Goal: Task Accomplishment & Management: Use online tool/utility

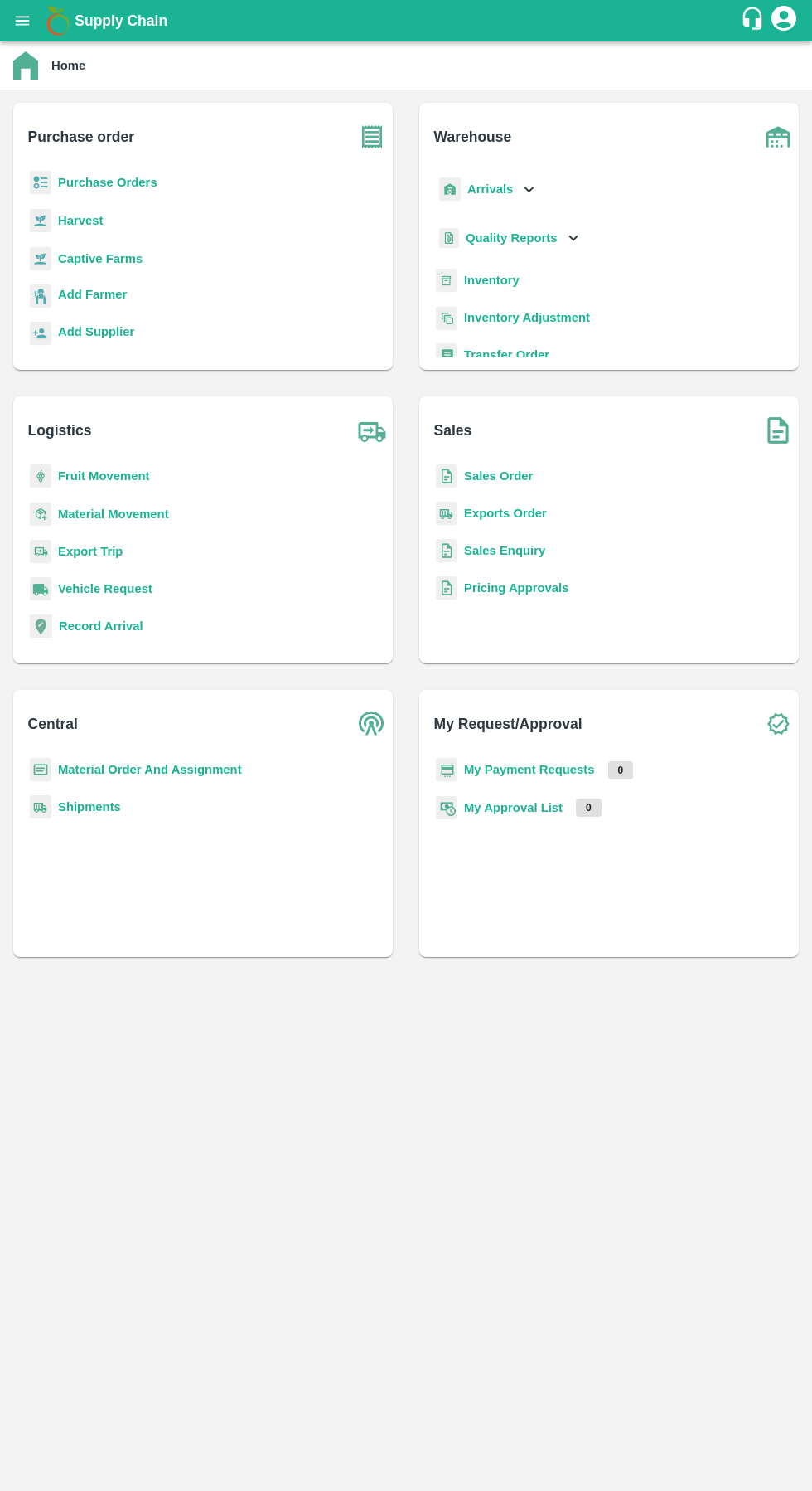
click at [504, 193] on b "Arrivals" at bounding box center [490, 189] width 45 height 13
click at [498, 263] on span "DC Arrivals" at bounding box center [512, 265] width 62 height 18
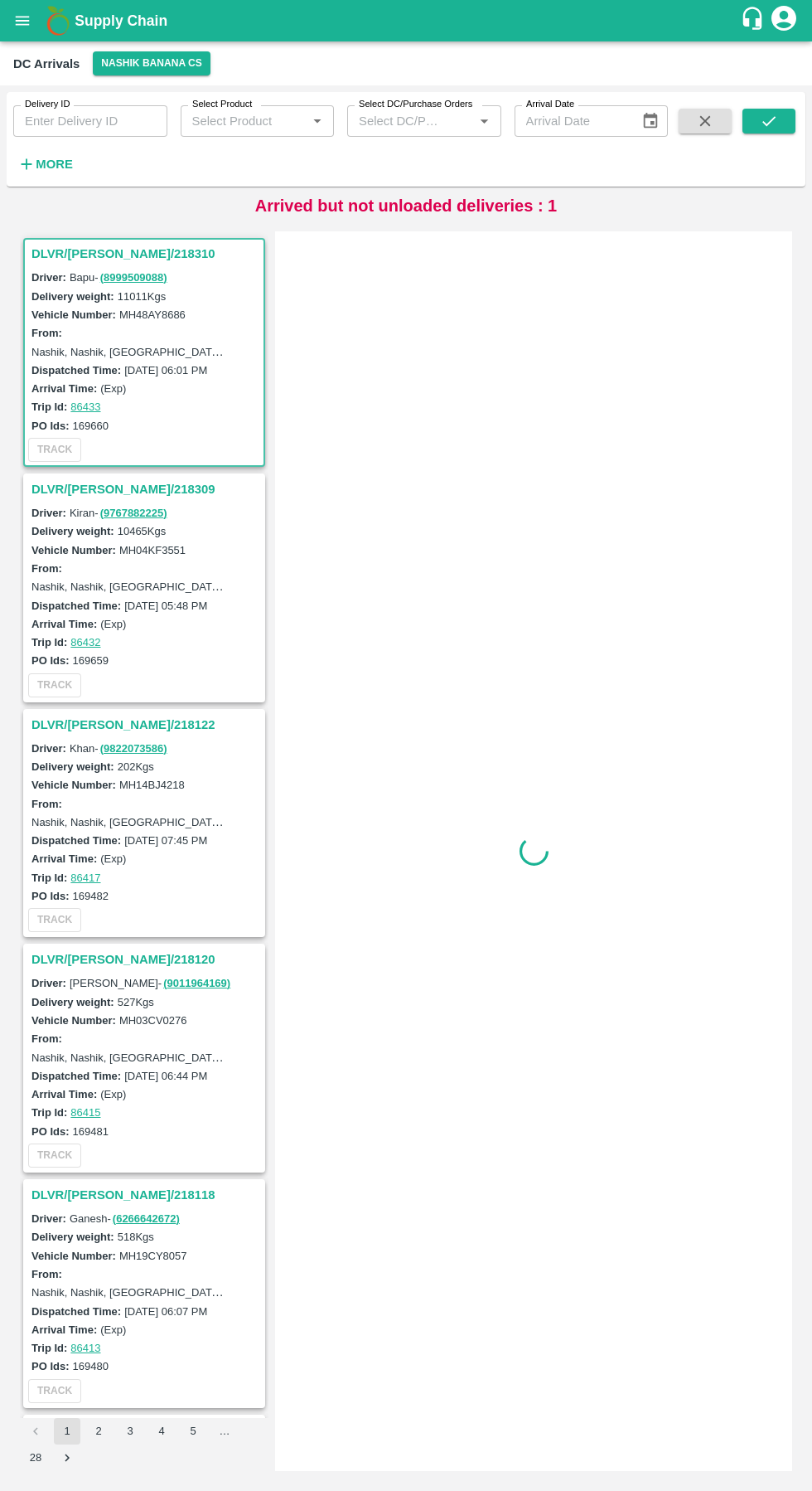
click at [149, 62] on button "Nashik Banana CS" at bounding box center [151, 63] width 117 height 24
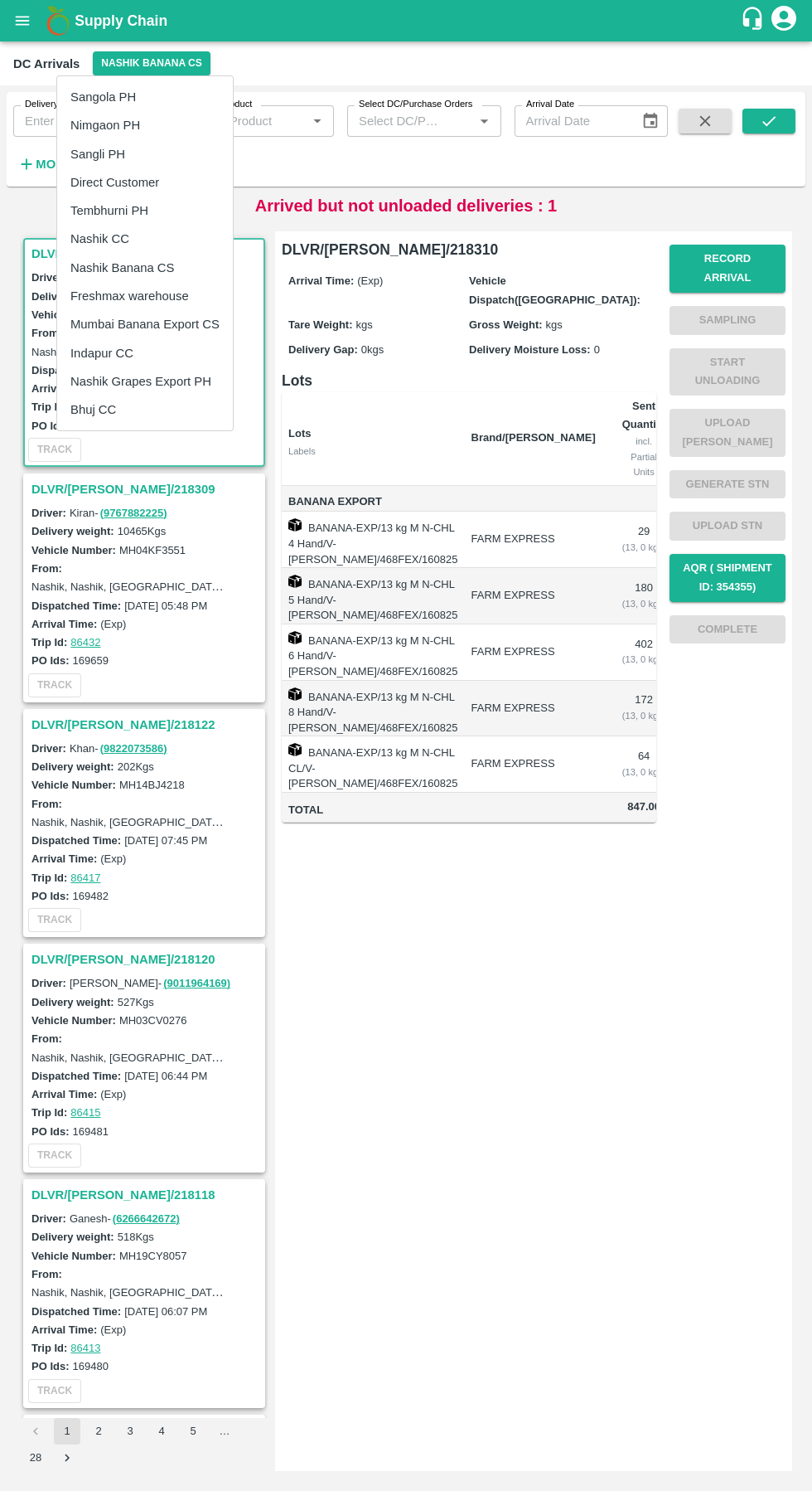
click at [93, 211] on li "Tembhurni PH" at bounding box center [144, 210] width 176 height 28
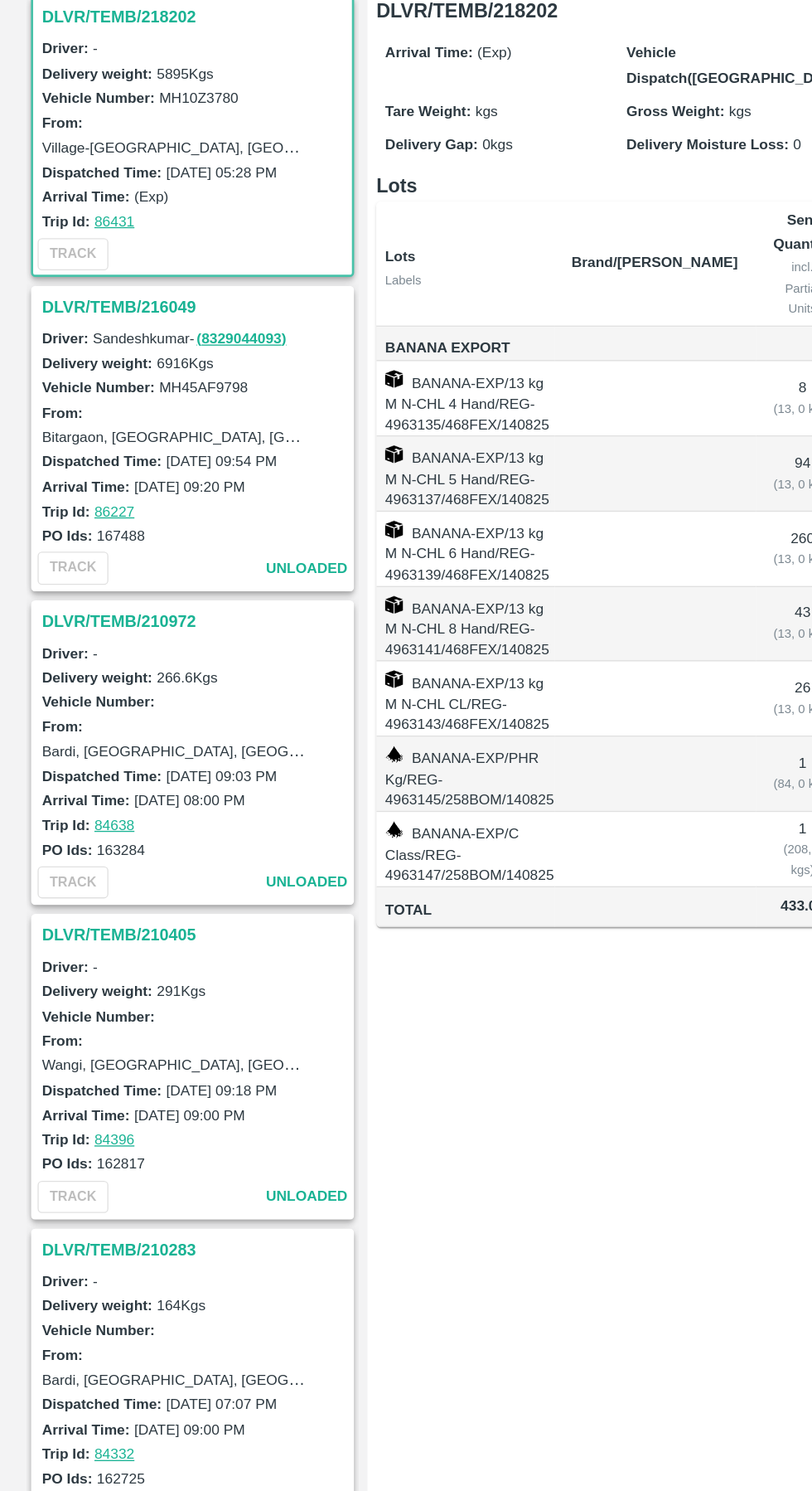
click at [92, 452] on h3 "DLVR/TEMB/216049" at bounding box center [146, 446] width 230 height 21
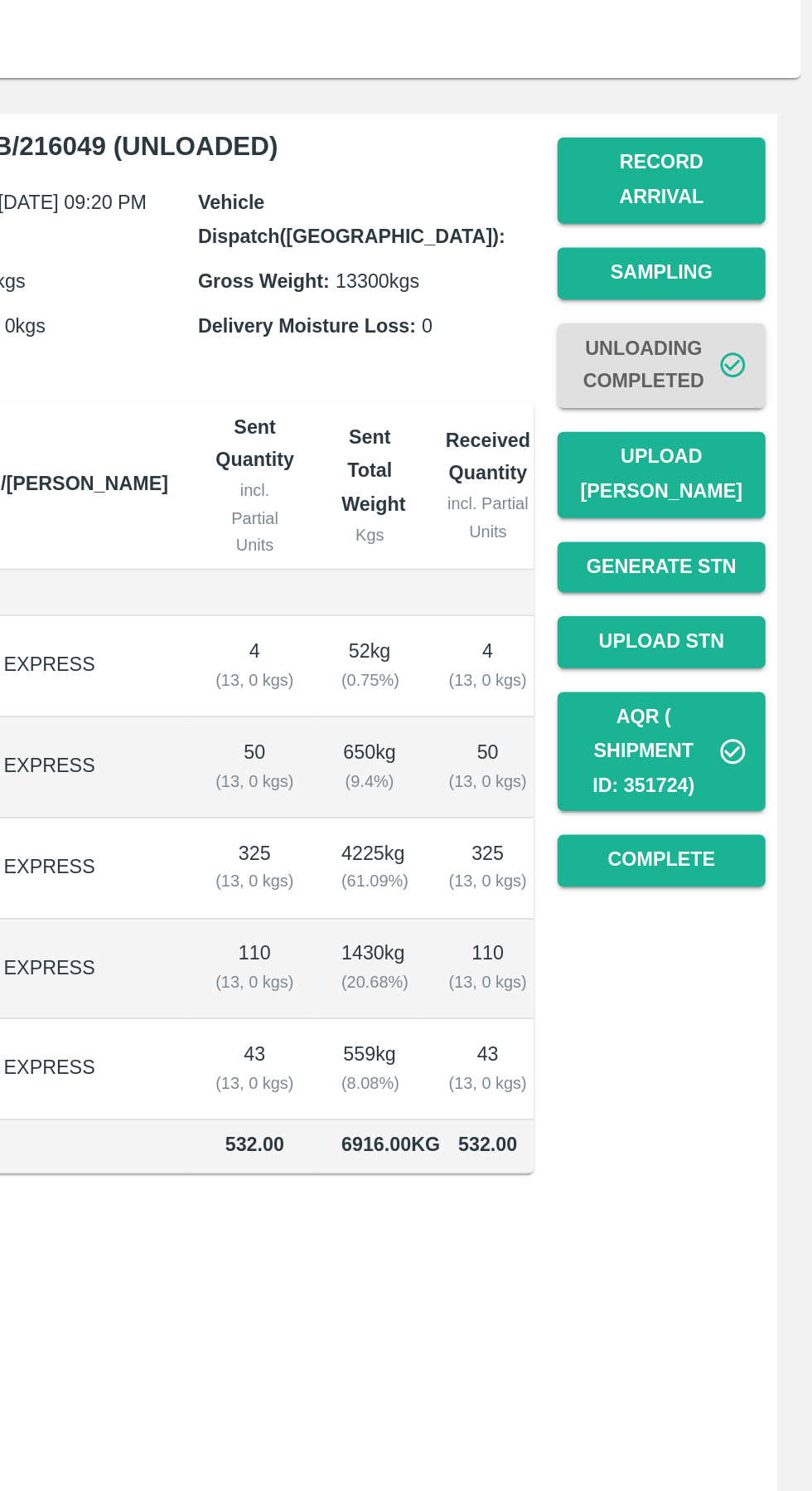
click at [744, 384] on button "Upload [PERSON_NAME]" at bounding box center [727, 408] width 116 height 48
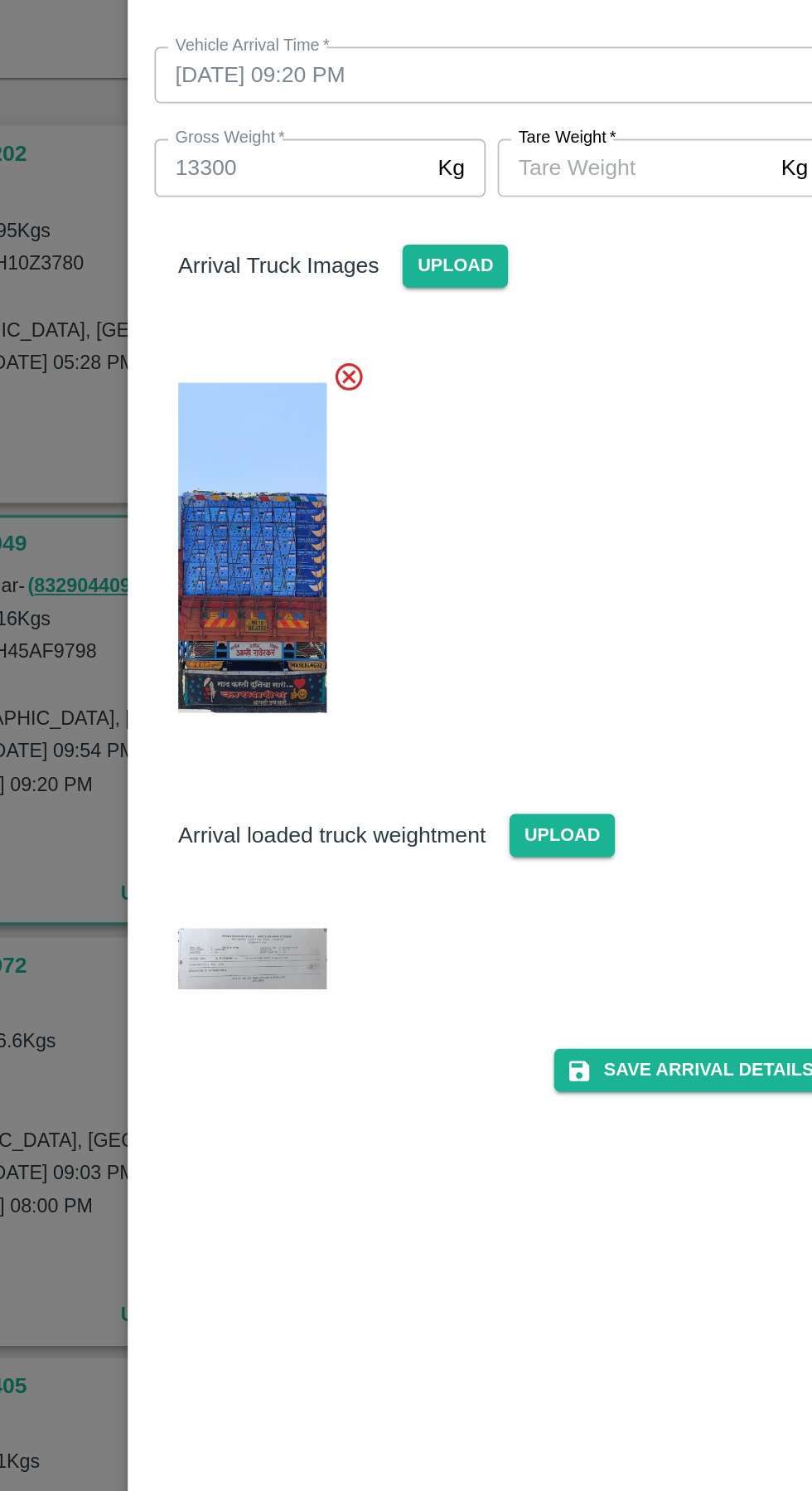
click at [465, 234] on input "[PERSON_NAME]   *" at bounding box center [485, 236] width 152 height 32
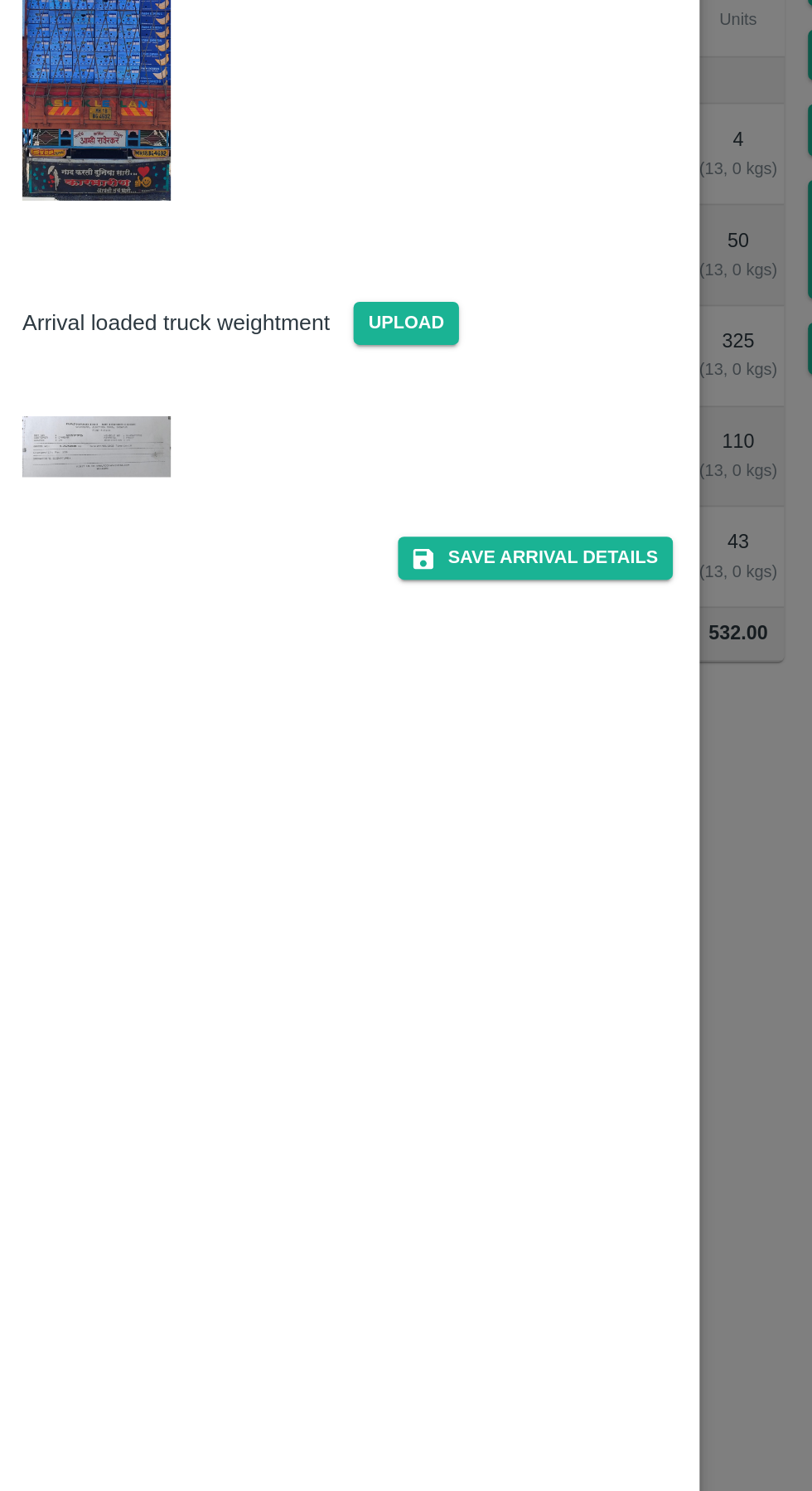
type input "5235"
click at [517, 737] on button "Save Arrival Details" at bounding box center [517, 739] width 153 height 24
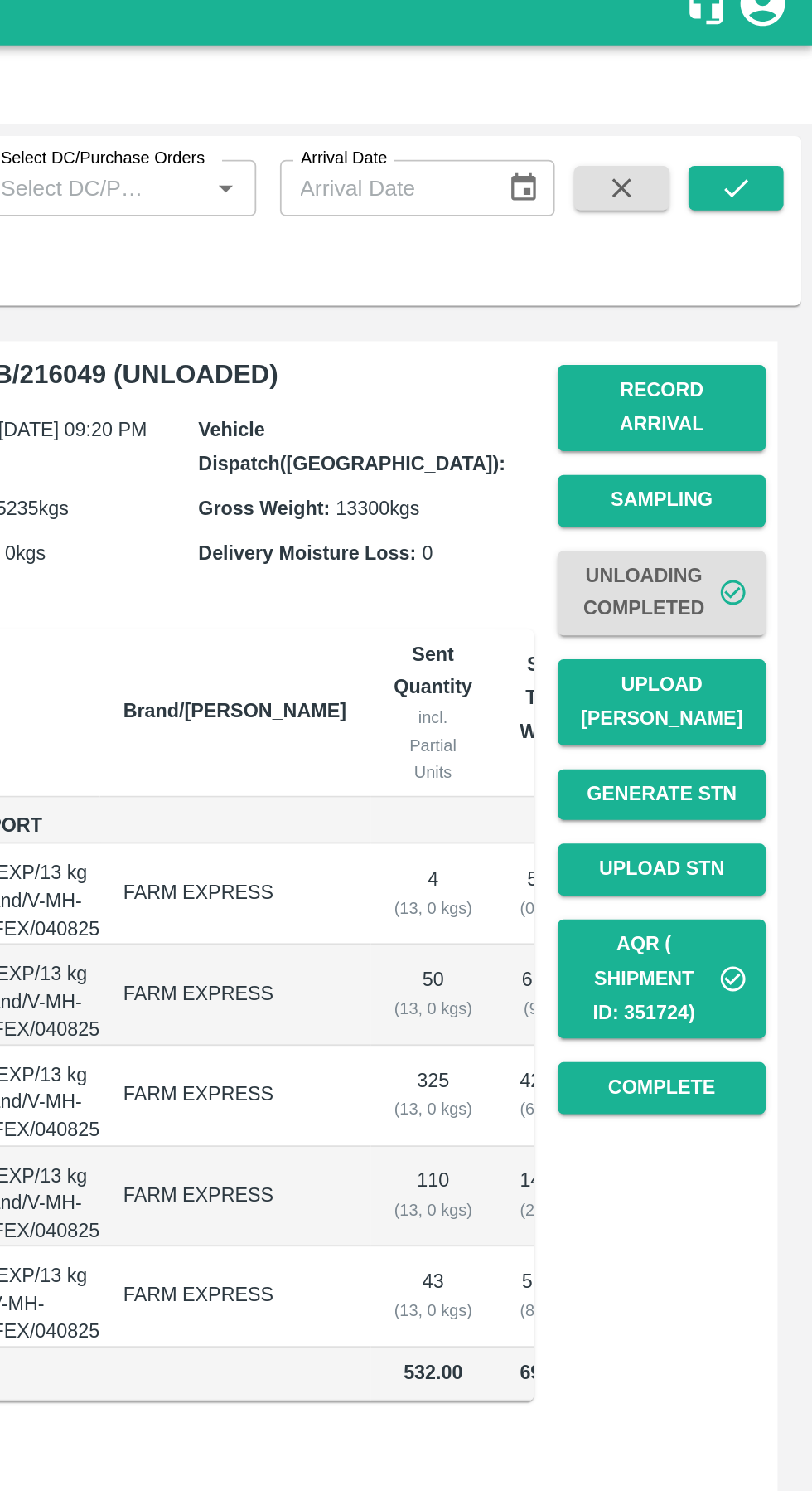
click at [730, 608] on button "Complete" at bounding box center [727, 623] width 116 height 29
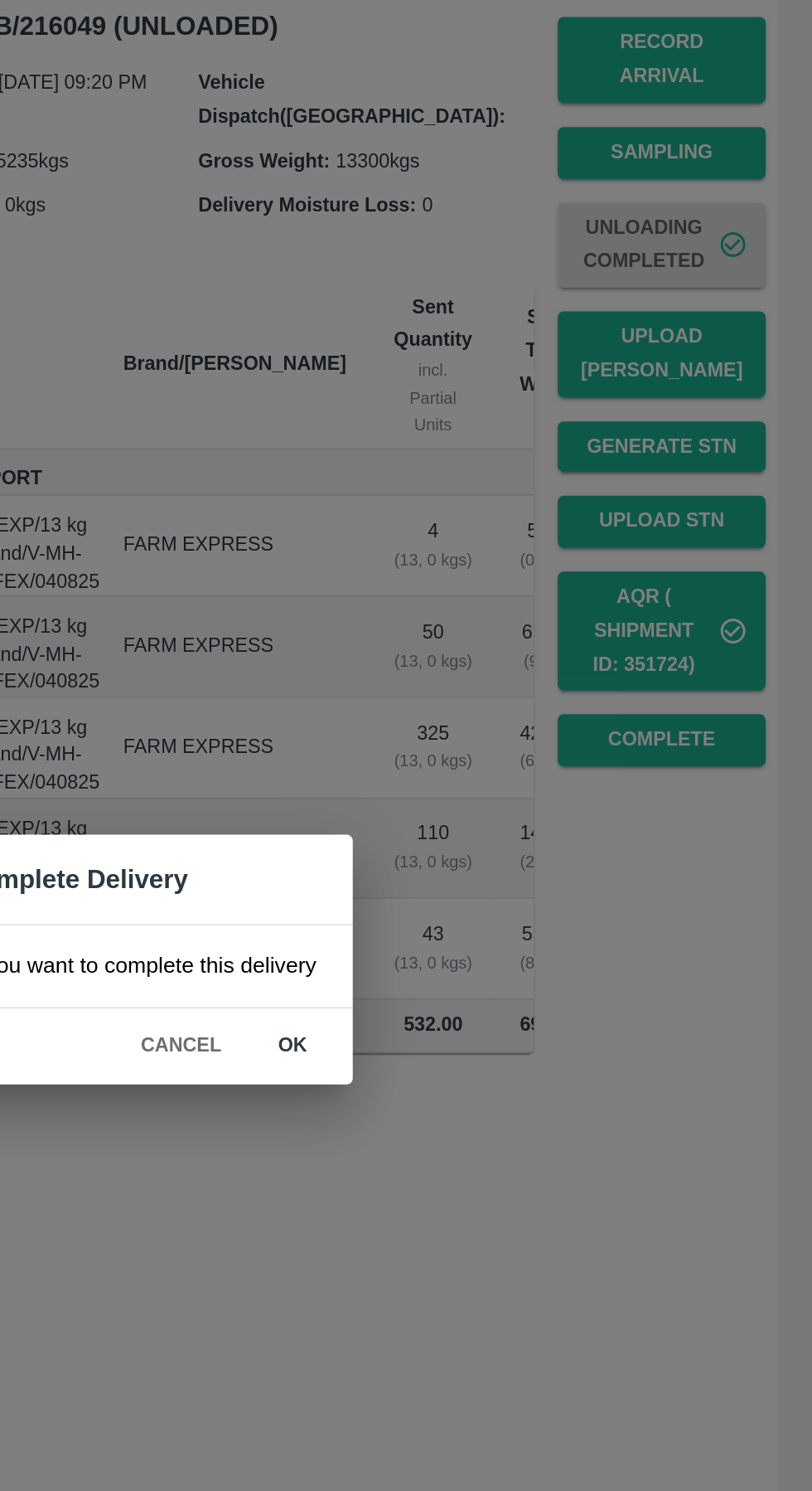
click at [521, 809] on button "ok" at bounding box center [521, 794] width 53 height 29
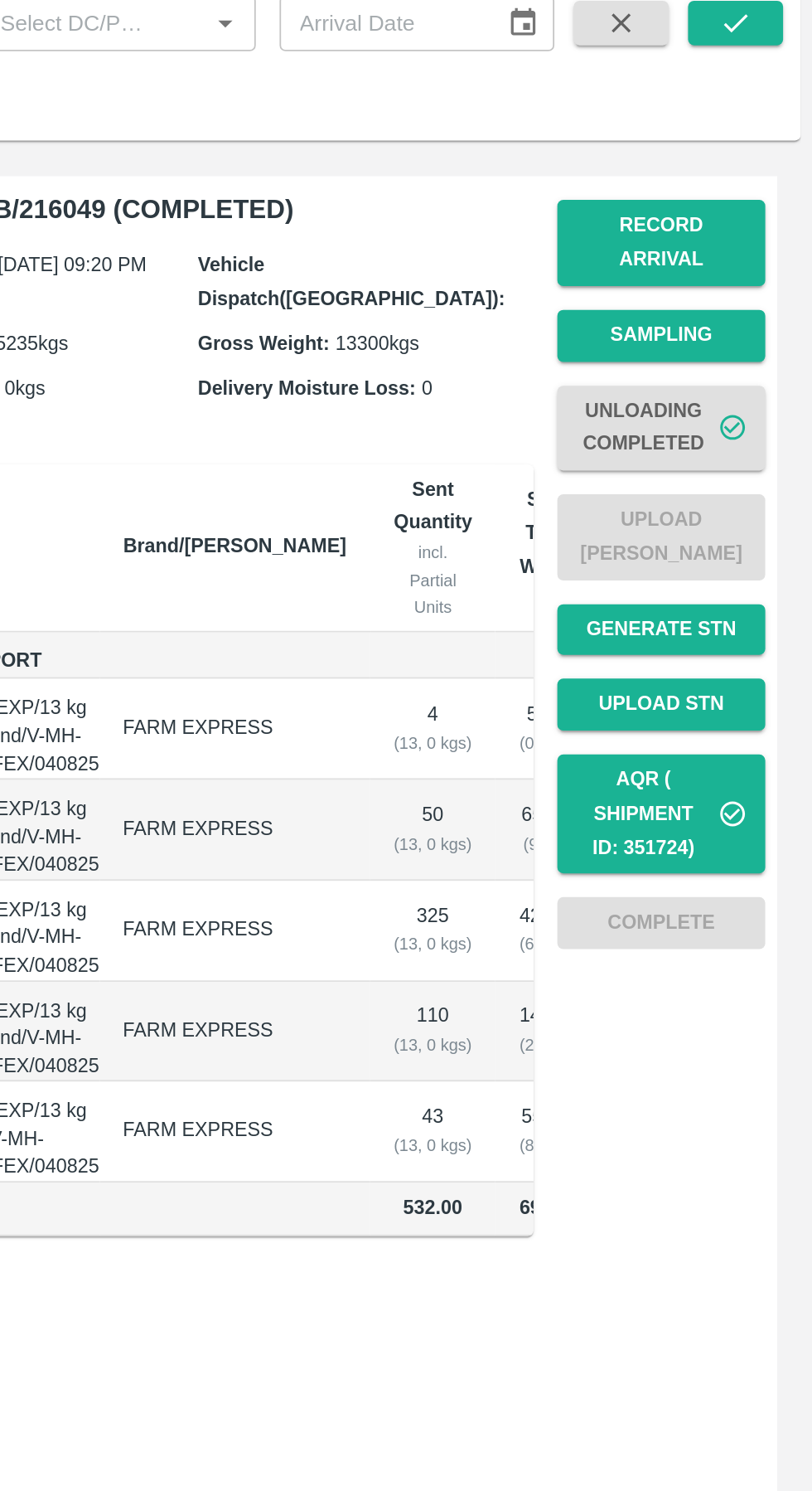
click at [693, 798] on td "532.00" at bounding box center [729, 783] width 74 height 30
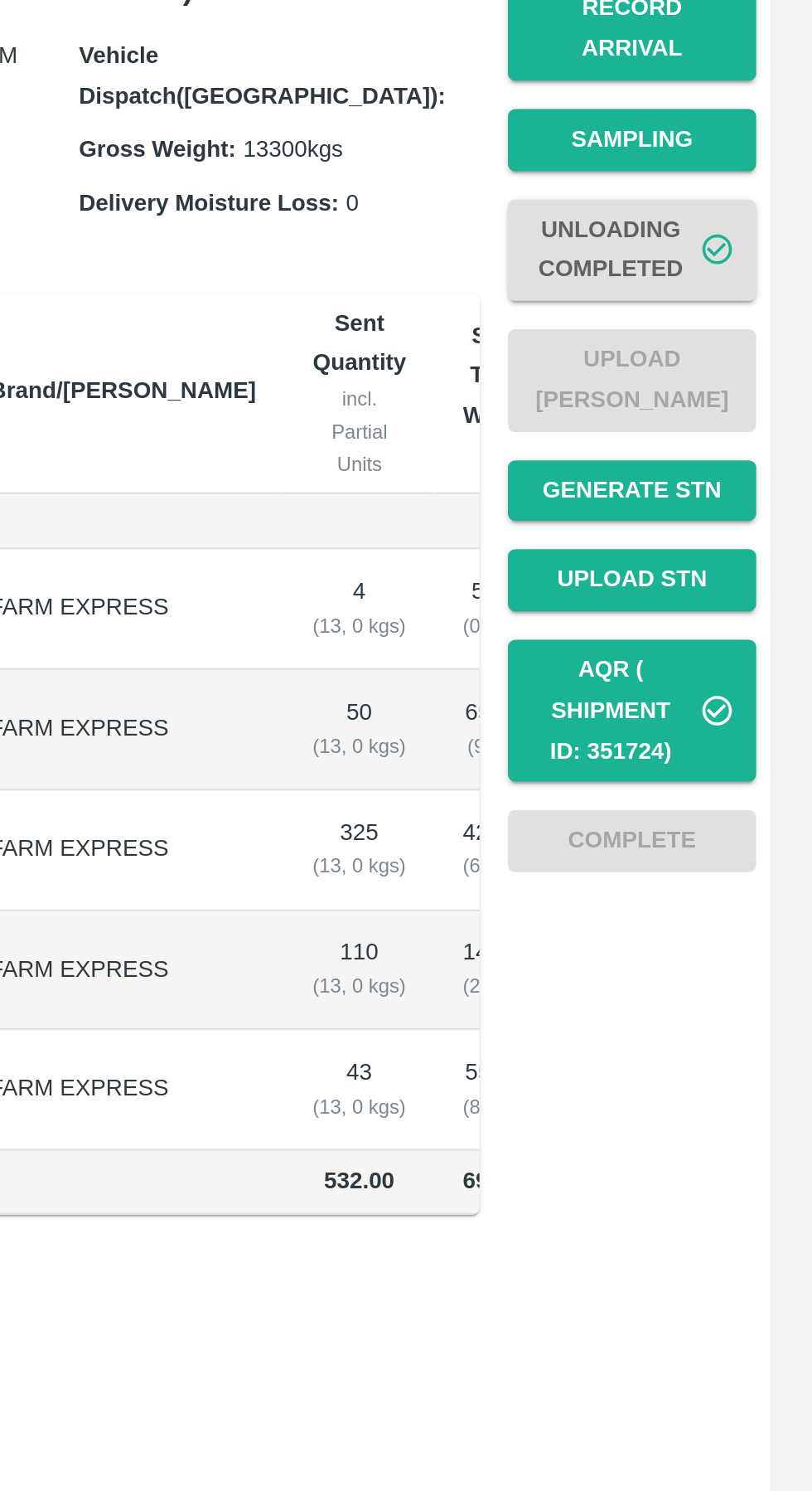
click at [693, 798] on td "532.00" at bounding box center [729, 783] width 74 height 30
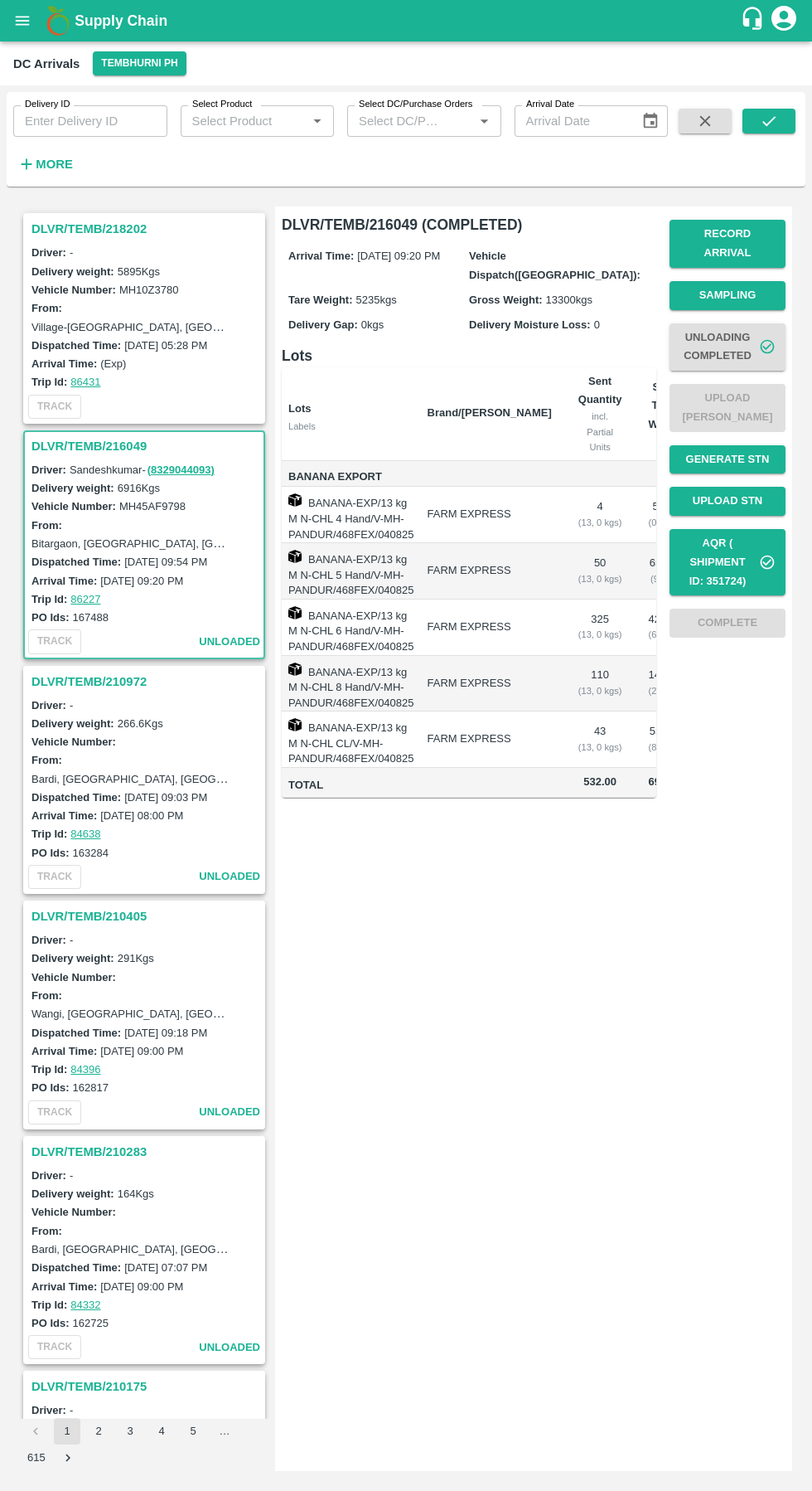
click at [427, 1237] on div "DLVR/TEMB/216049 (COMPLETED) Arrival Time: [DATE] 09:20 PM Vehicle Dispatch([GE…" at bounding box center [533, 837] width 517 height 1264
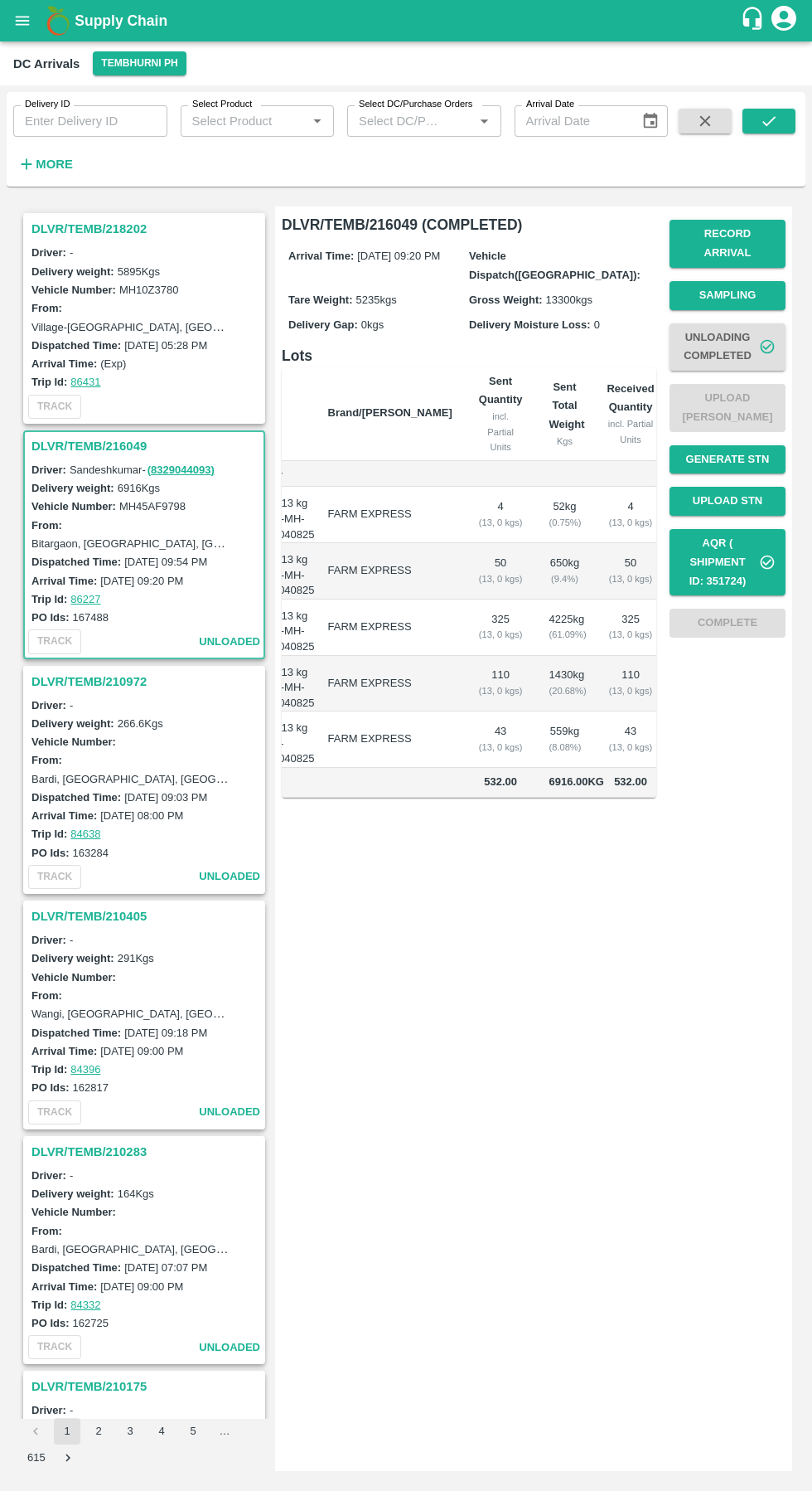
click at [98, 229] on h3 "DLVR/TEMB/218202" at bounding box center [146, 229] width 230 height 21
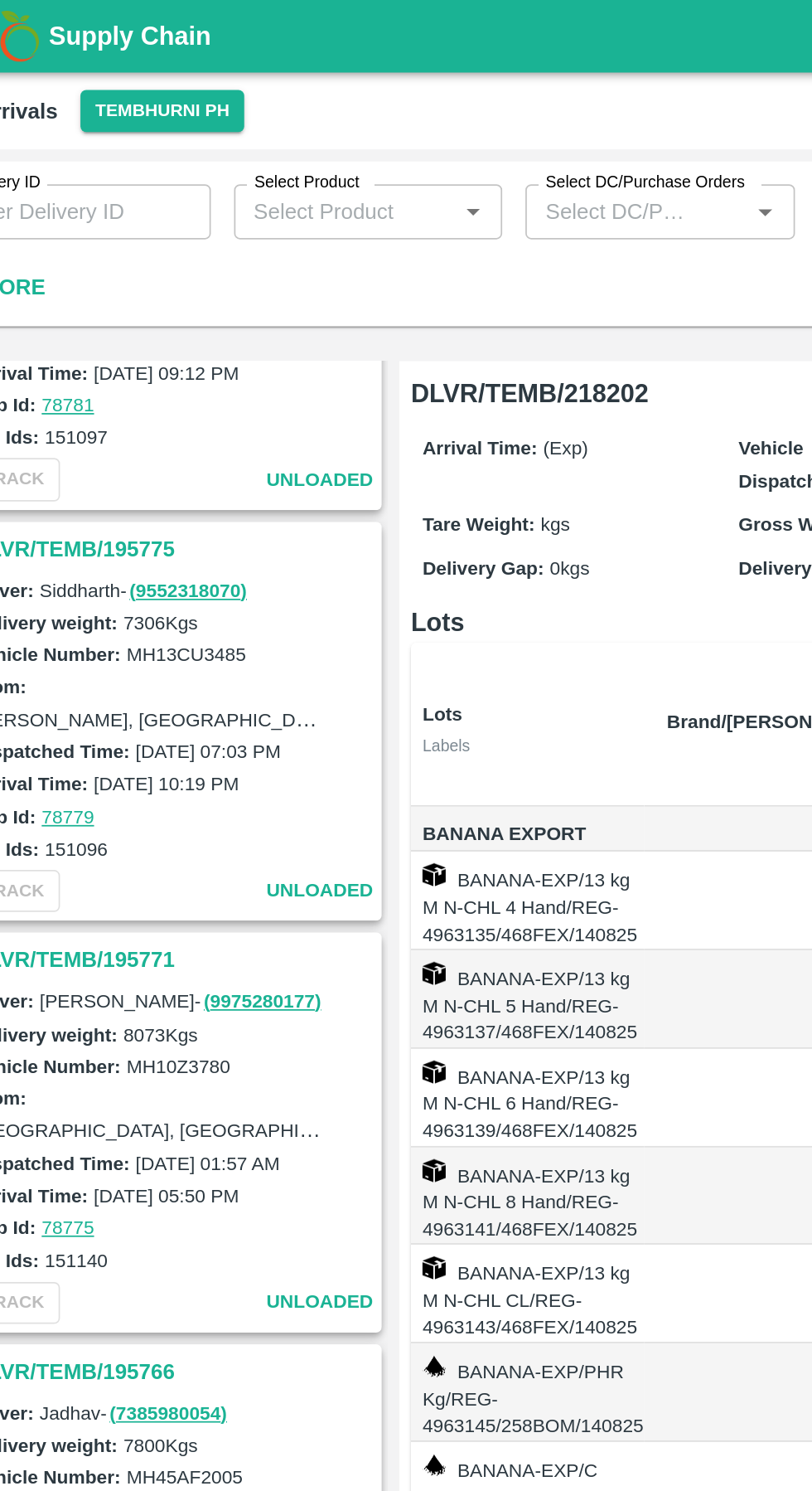
scroll to position [4657, 0]
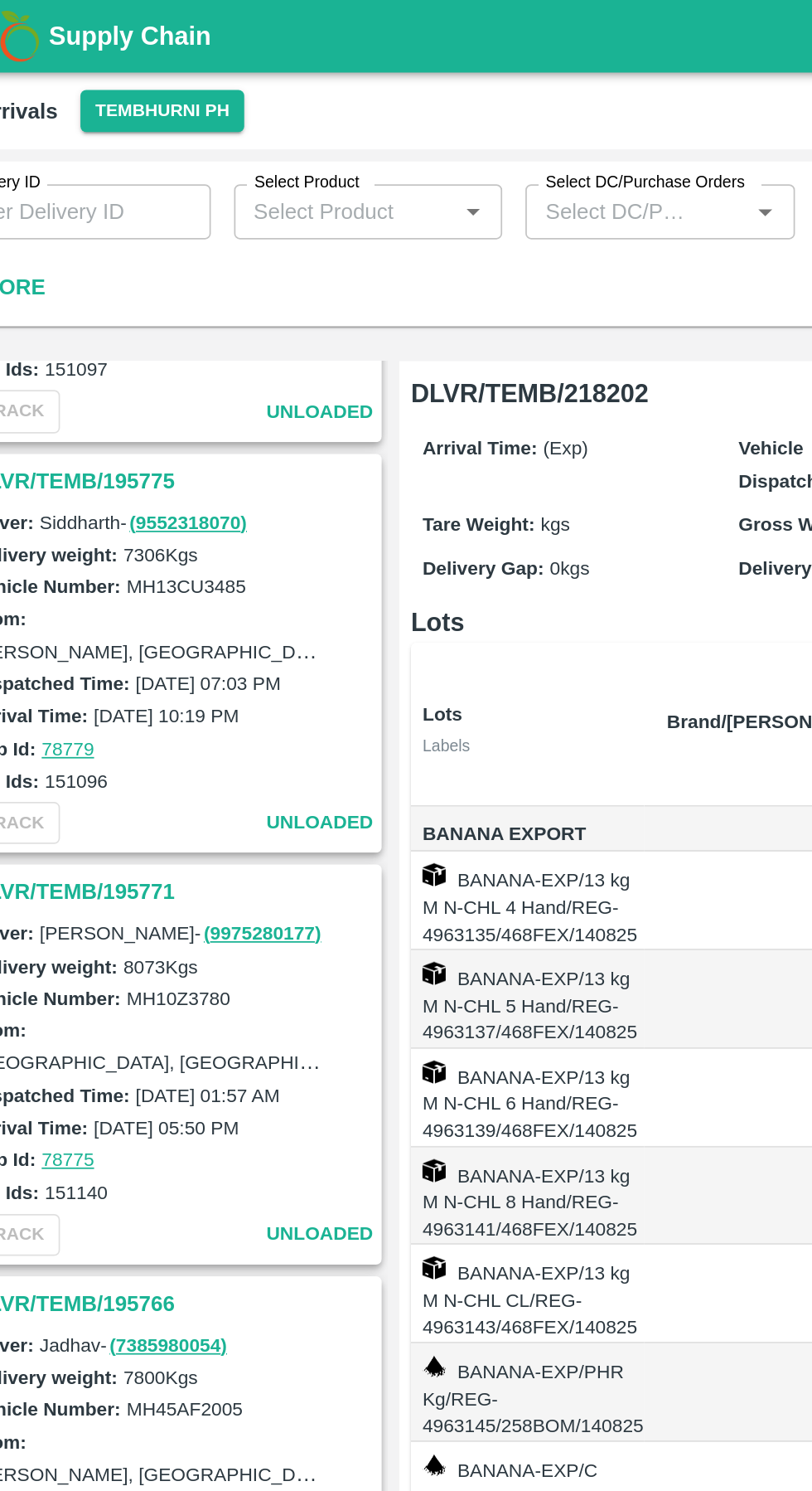
click at [137, 65] on button "Tembhurni PH" at bounding box center [139, 63] width 92 height 24
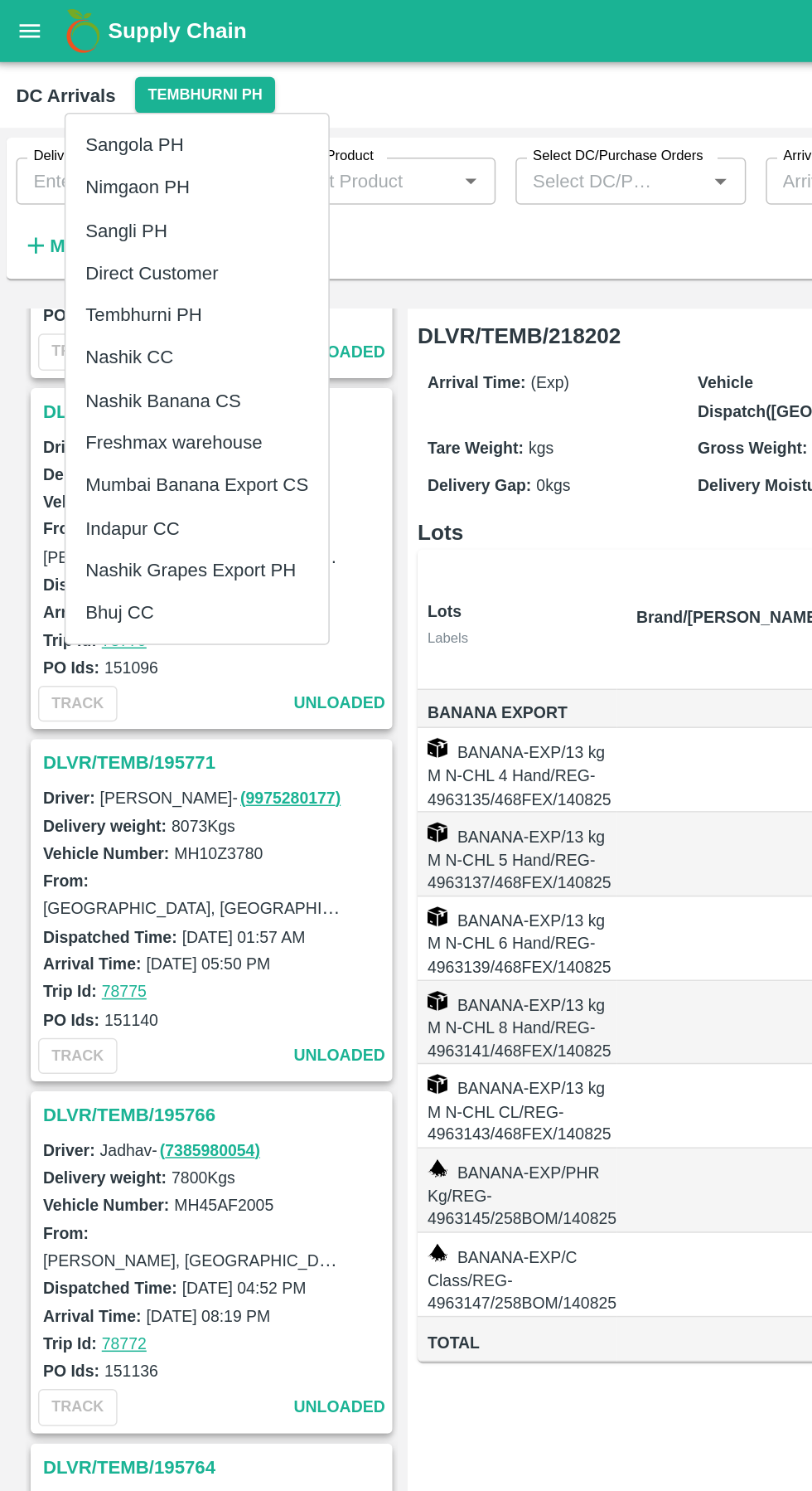
click at [109, 269] on li "Nashik Banana CS" at bounding box center [134, 268] width 176 height 28
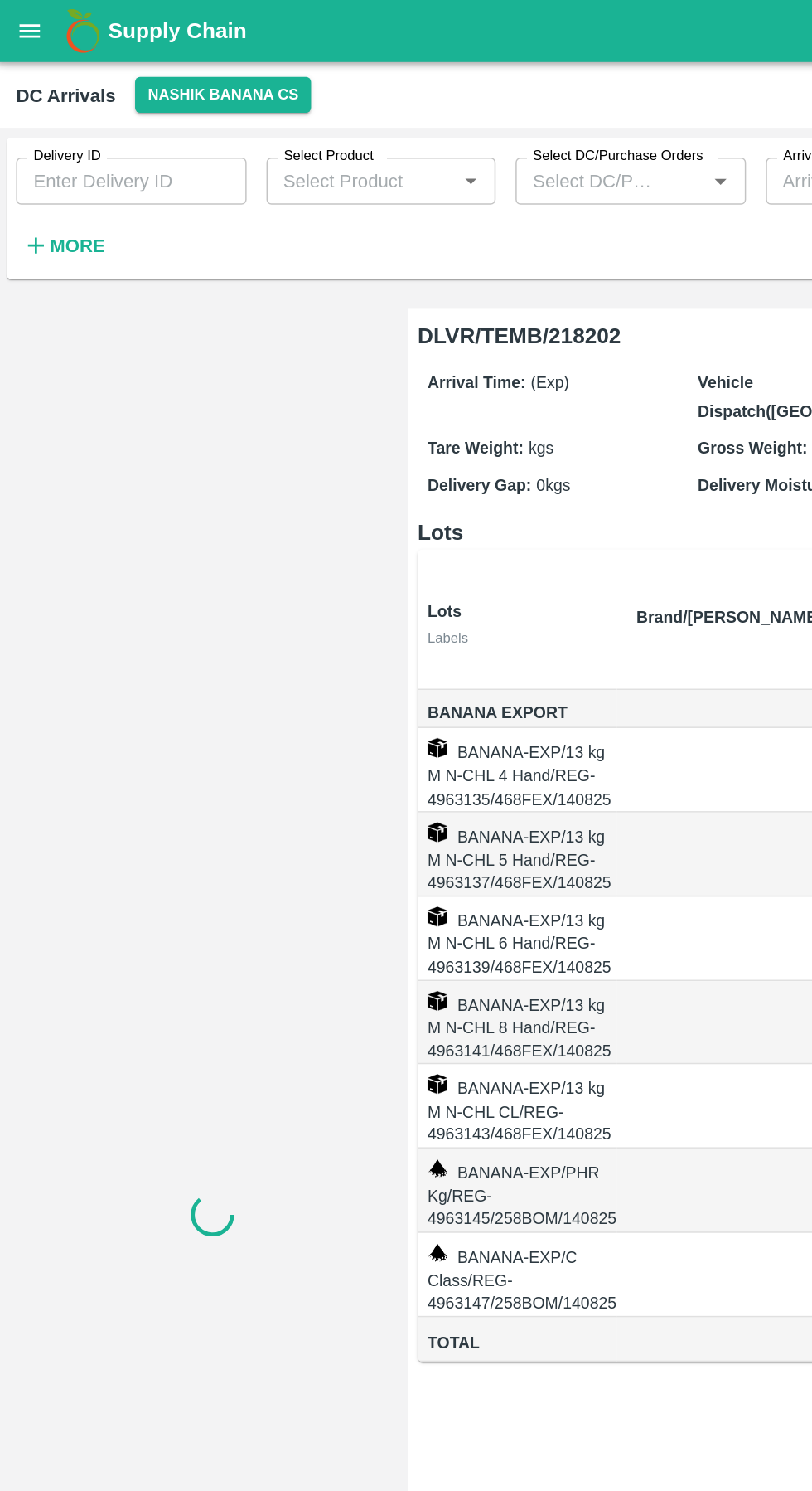
scroll to position [0, 0]
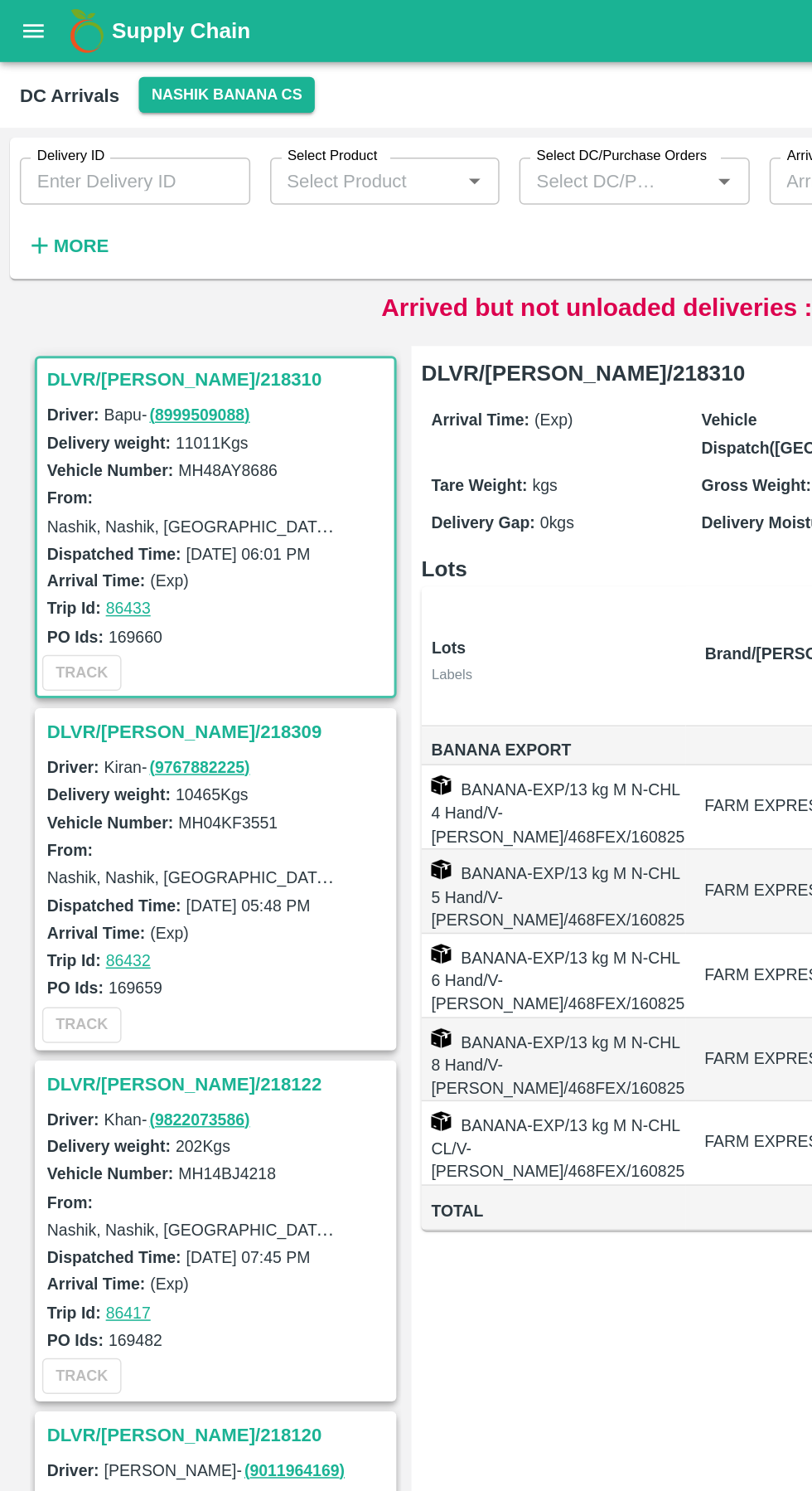
click at [95, 487] on h3 "DLVR/[PERSON_NAME]/218309" at bounding box center [146, 489] width 230 height 21
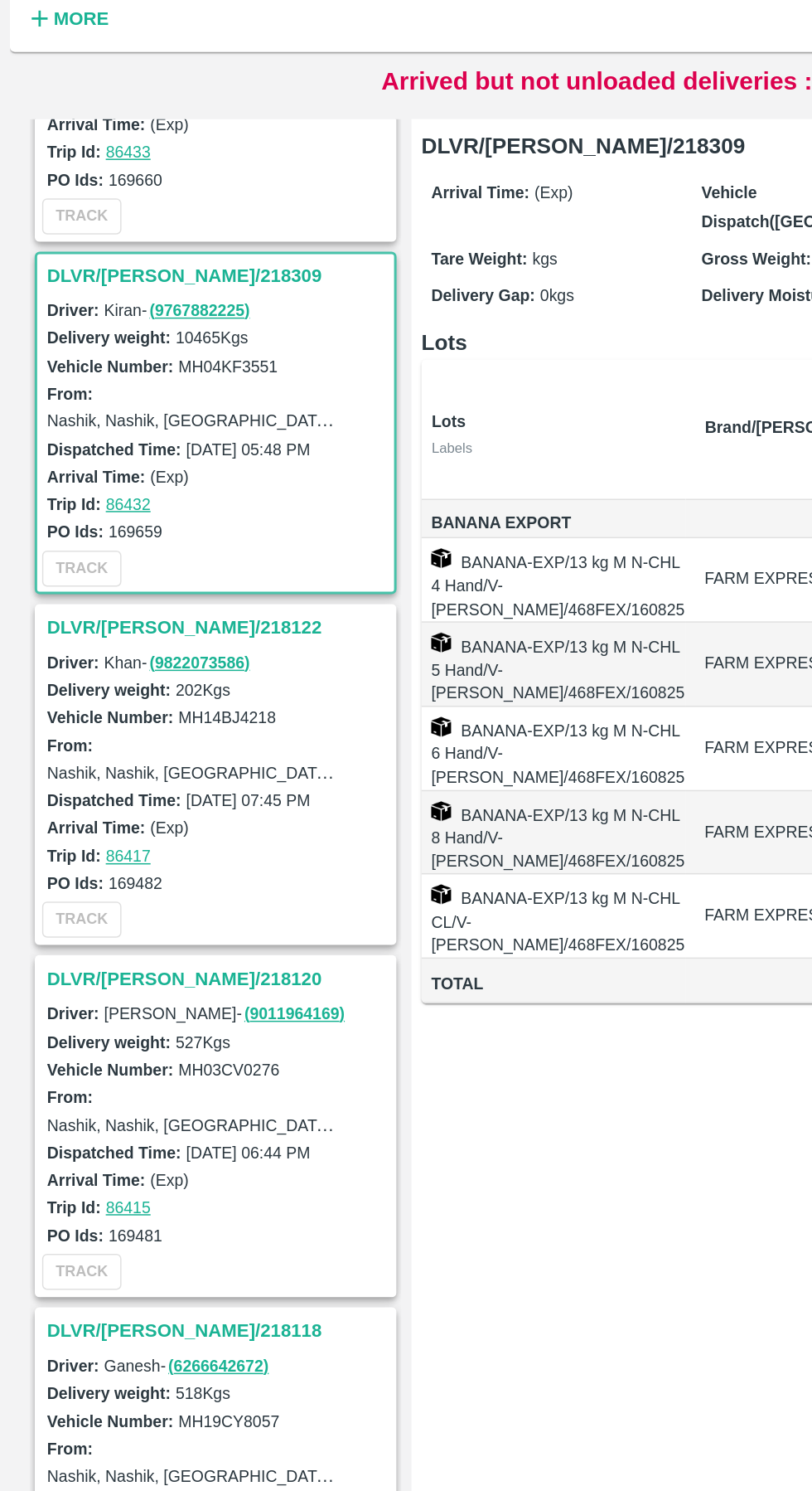
scroll to position [242, 0]
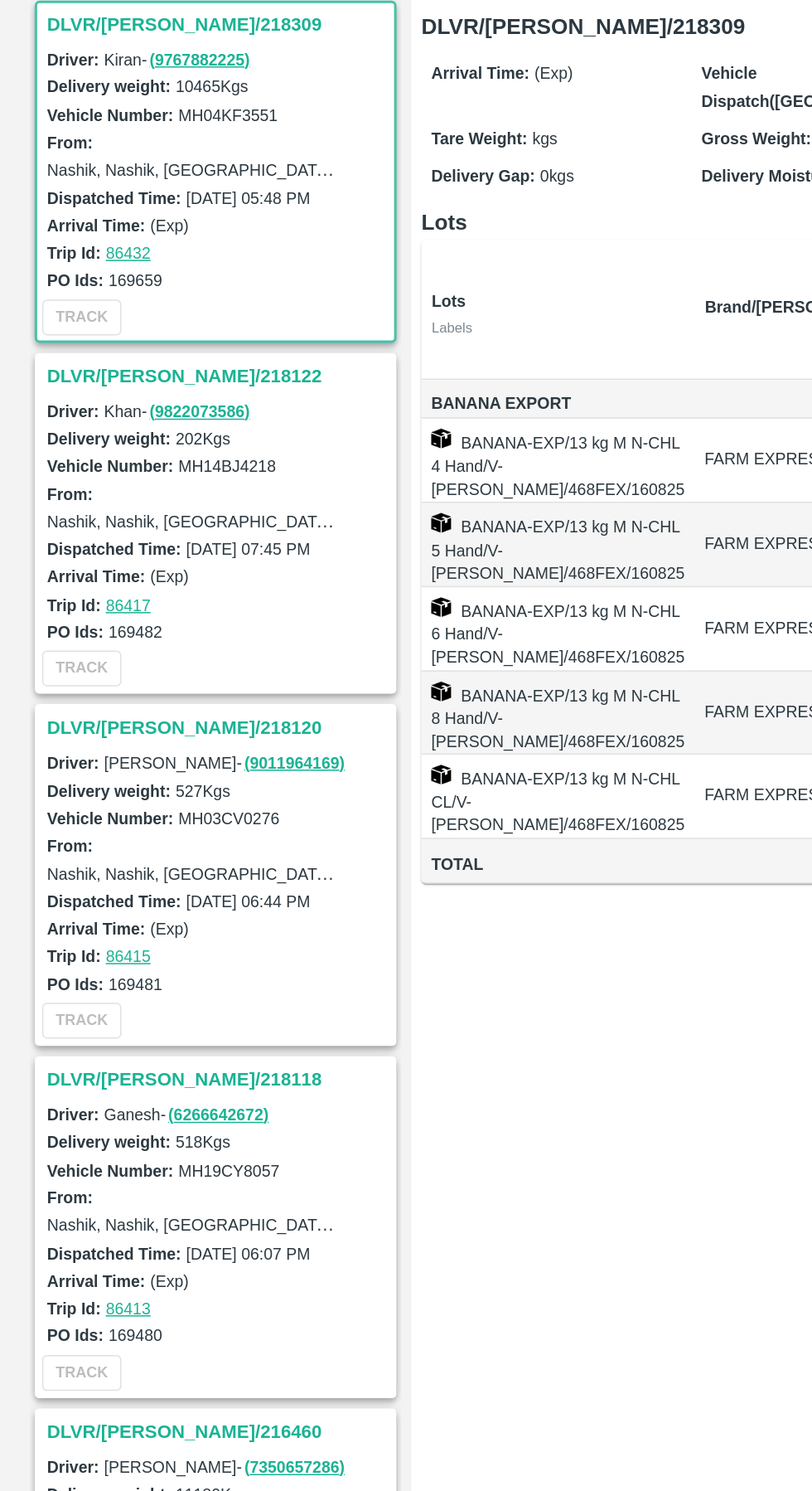
click at [97, 483] on h3 "DLVR/[PERSON_NAME]/218122" at bounding box center [146, 483] width 230 height 21
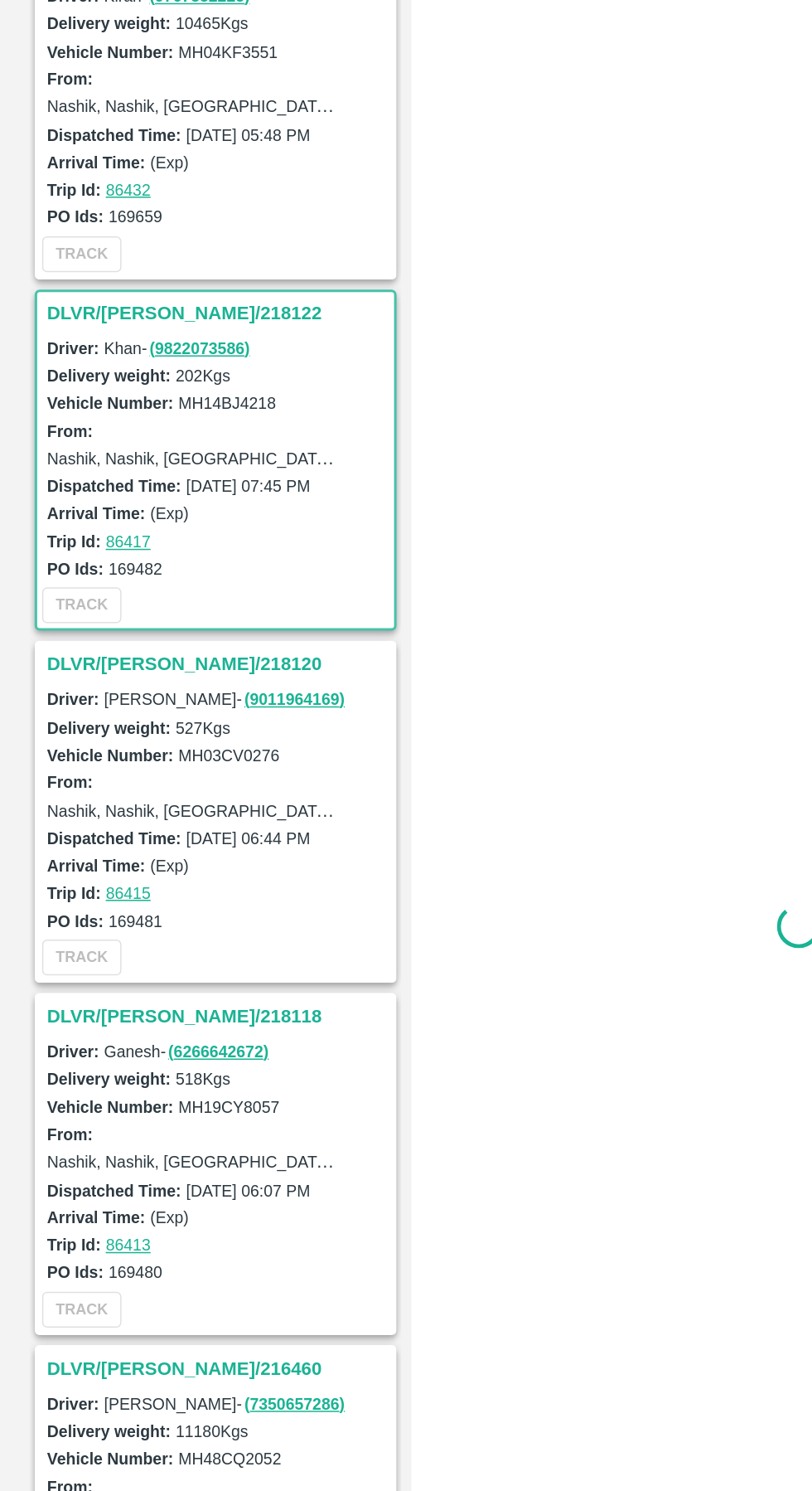
scroll to position [476, 0]
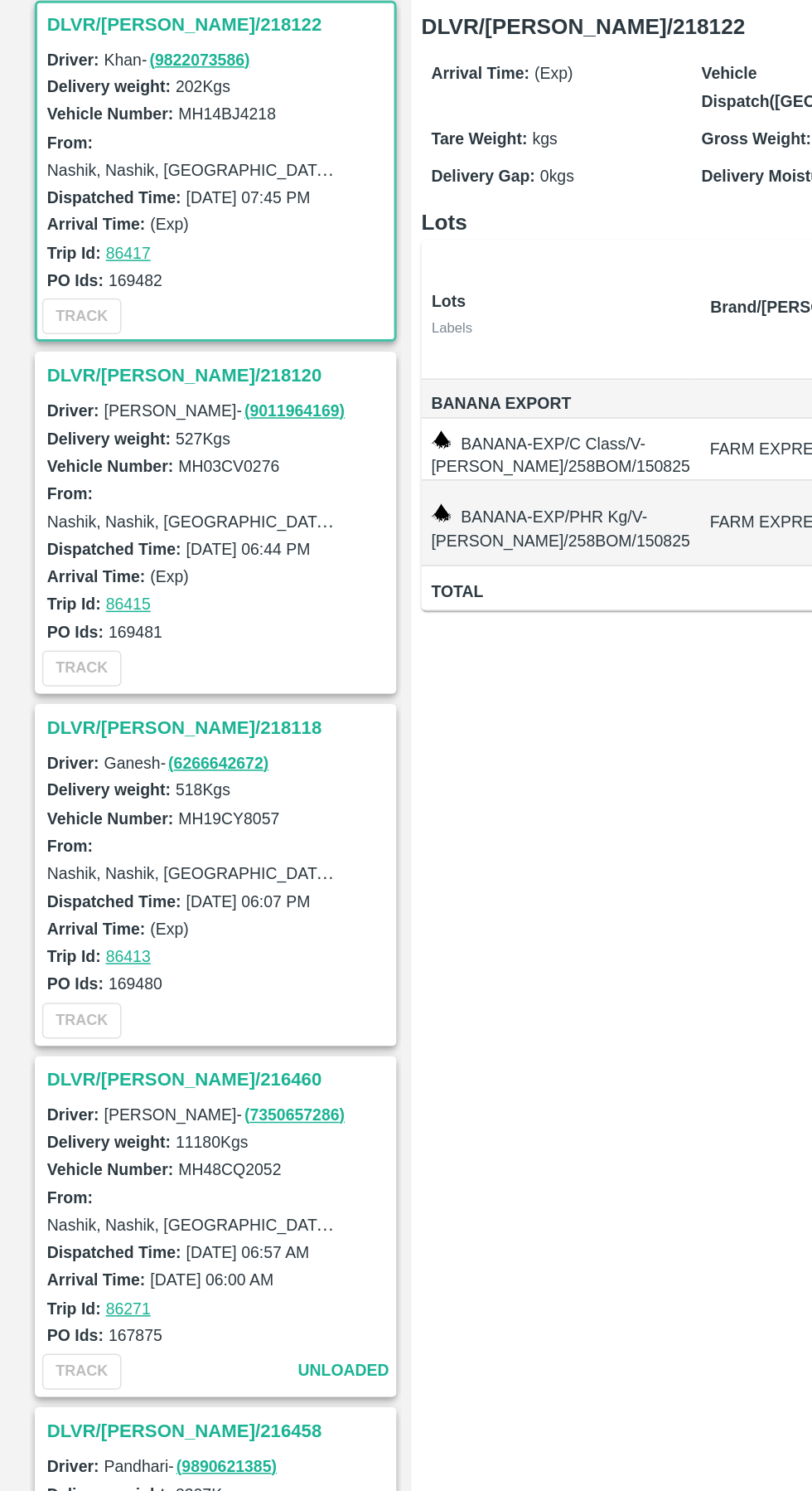
click at [107, 479] on h3 "DLVR/[PERSON_NAME]/218120" at bounding box center [146, 482] width 230 height 21
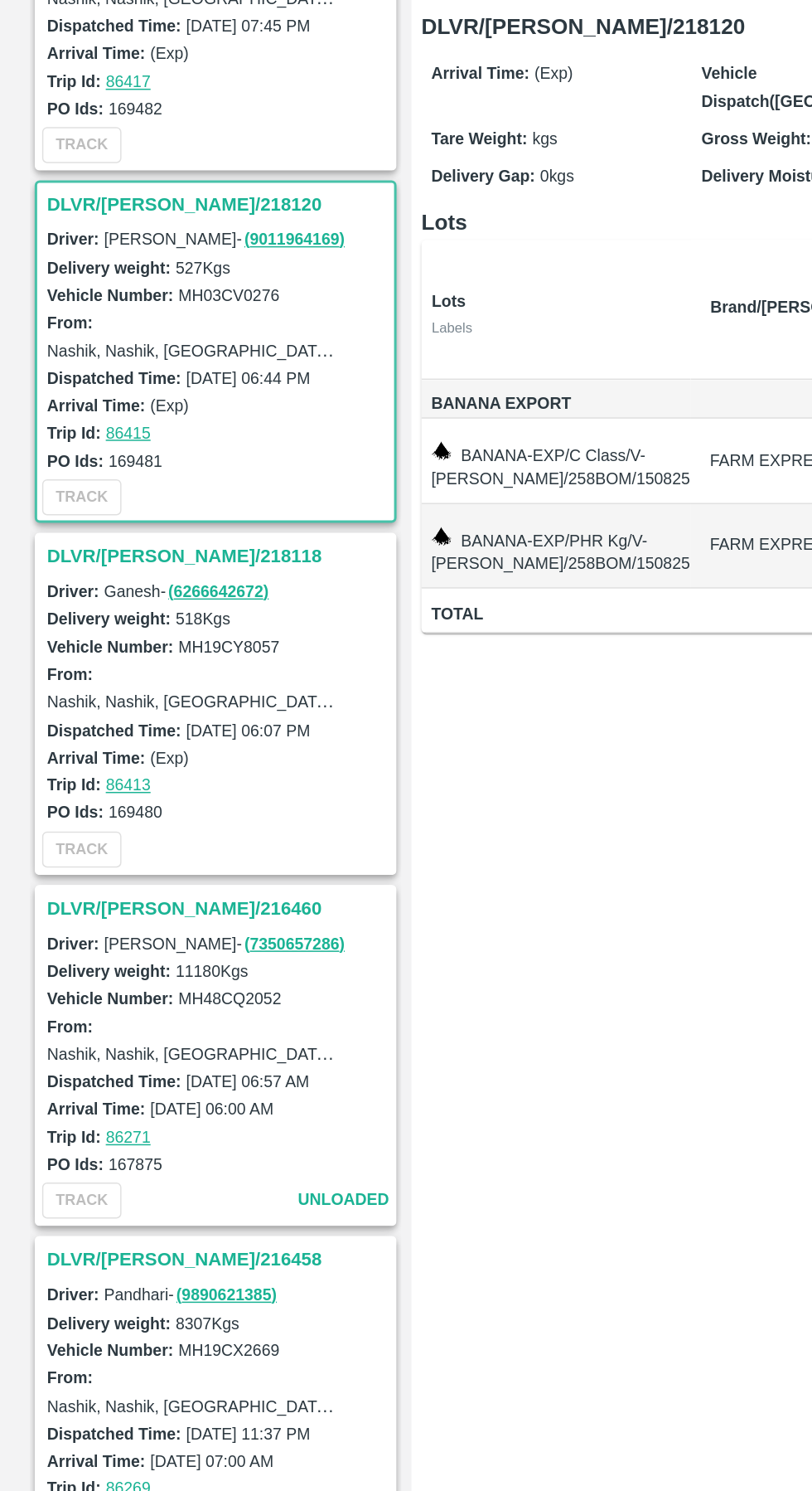
scroll to position [672, 0]
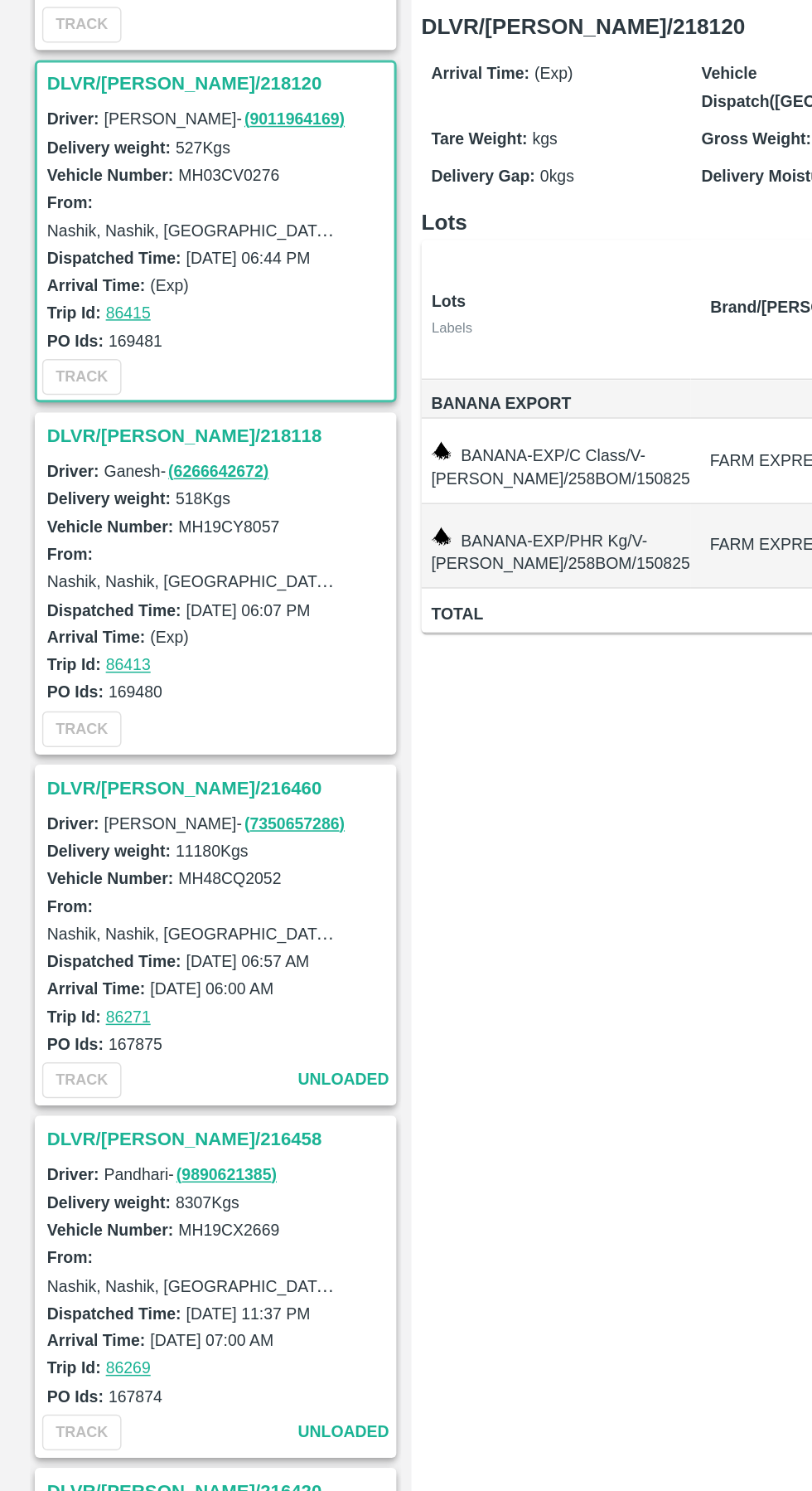
click at [107, 528] on h3 "DLVR/[PERSON_NAME]/218118" at bounding box center [146, 523] width 230 height 21
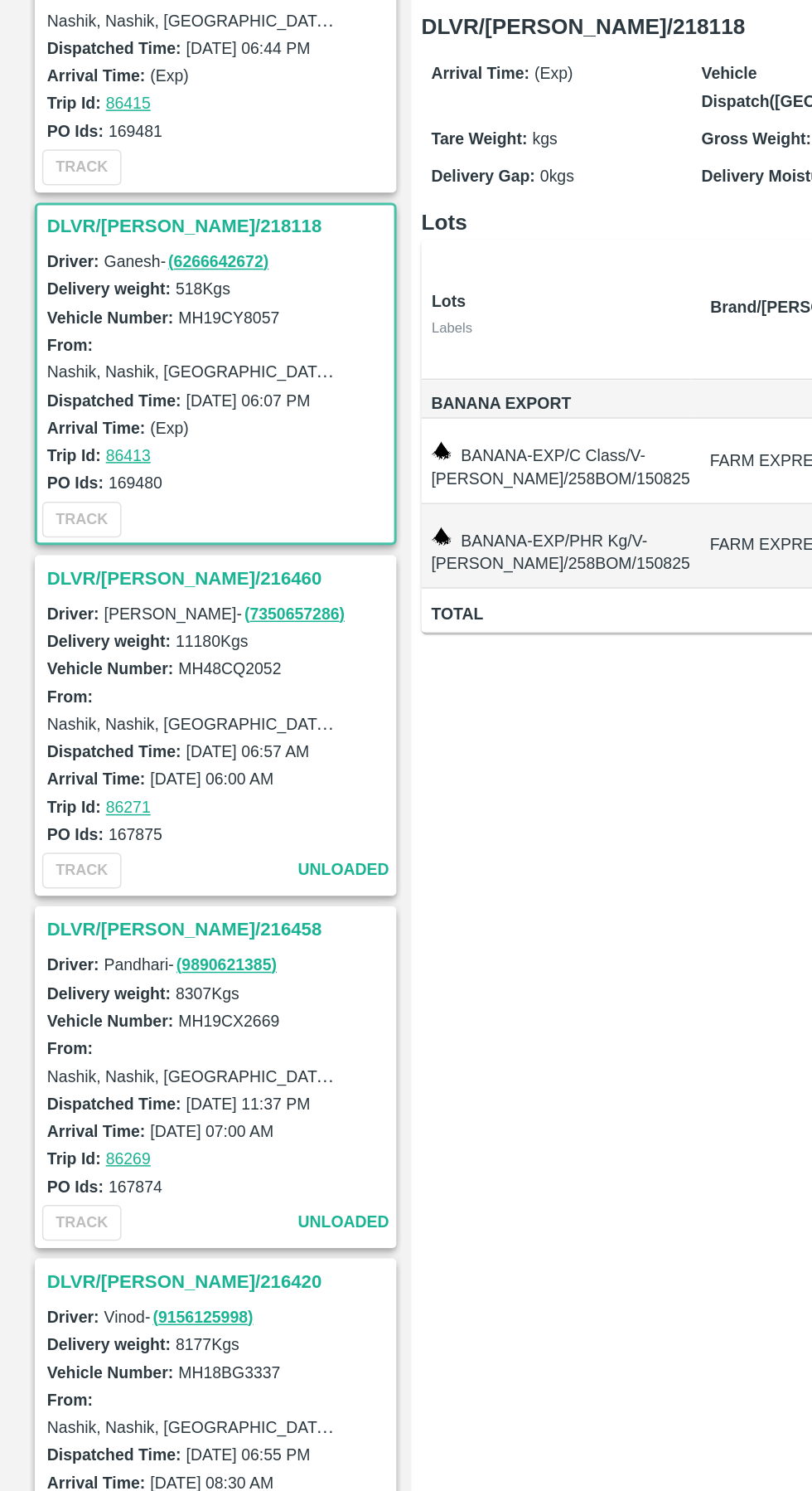
scroll to position [947, 0]
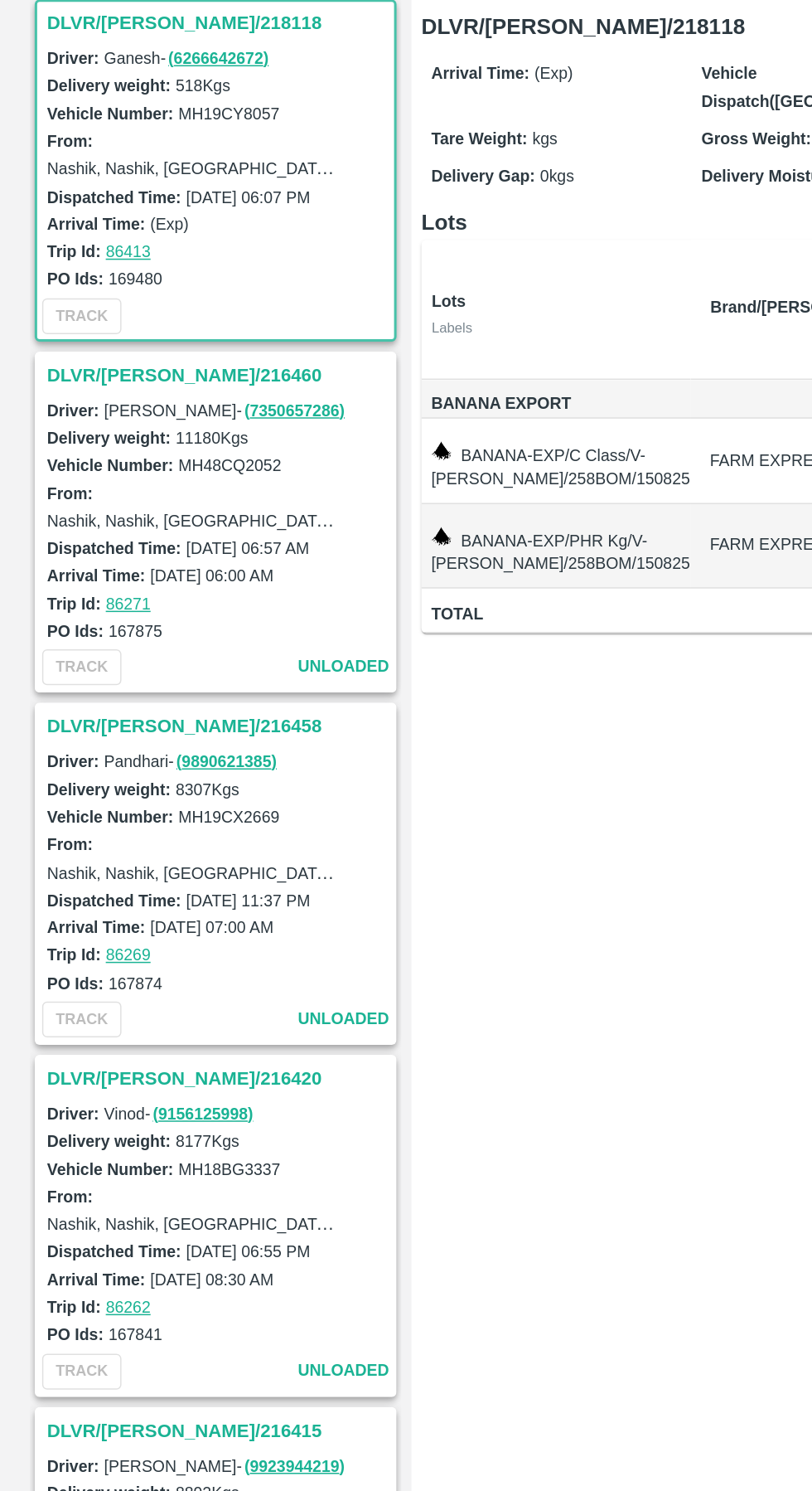
click at [113, 482] on h3 "DLVR/[PERSON_NAME]/216460" at bounding box center [146, 482] width 230 height 21
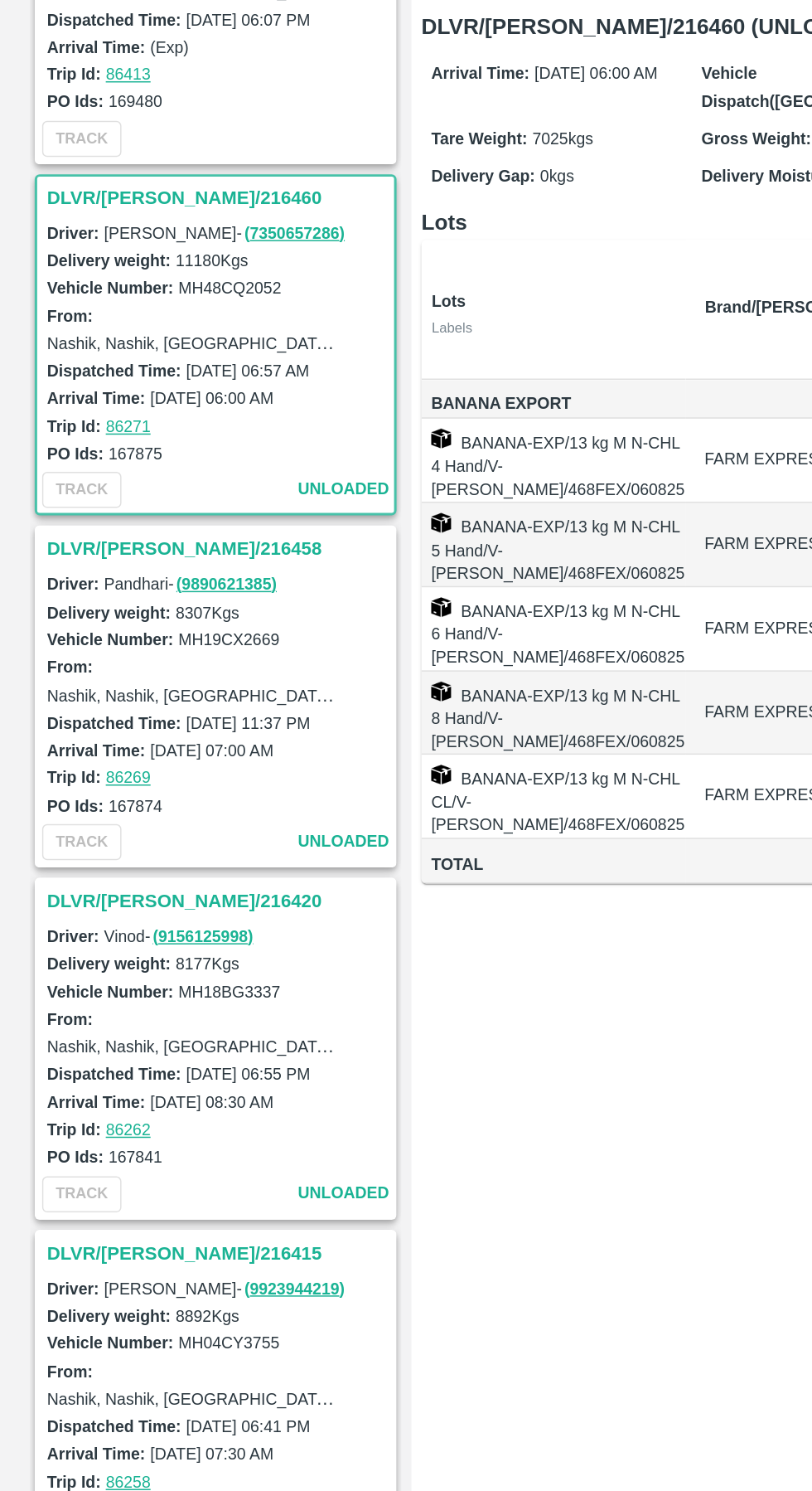
scroll to position [1182, 0]
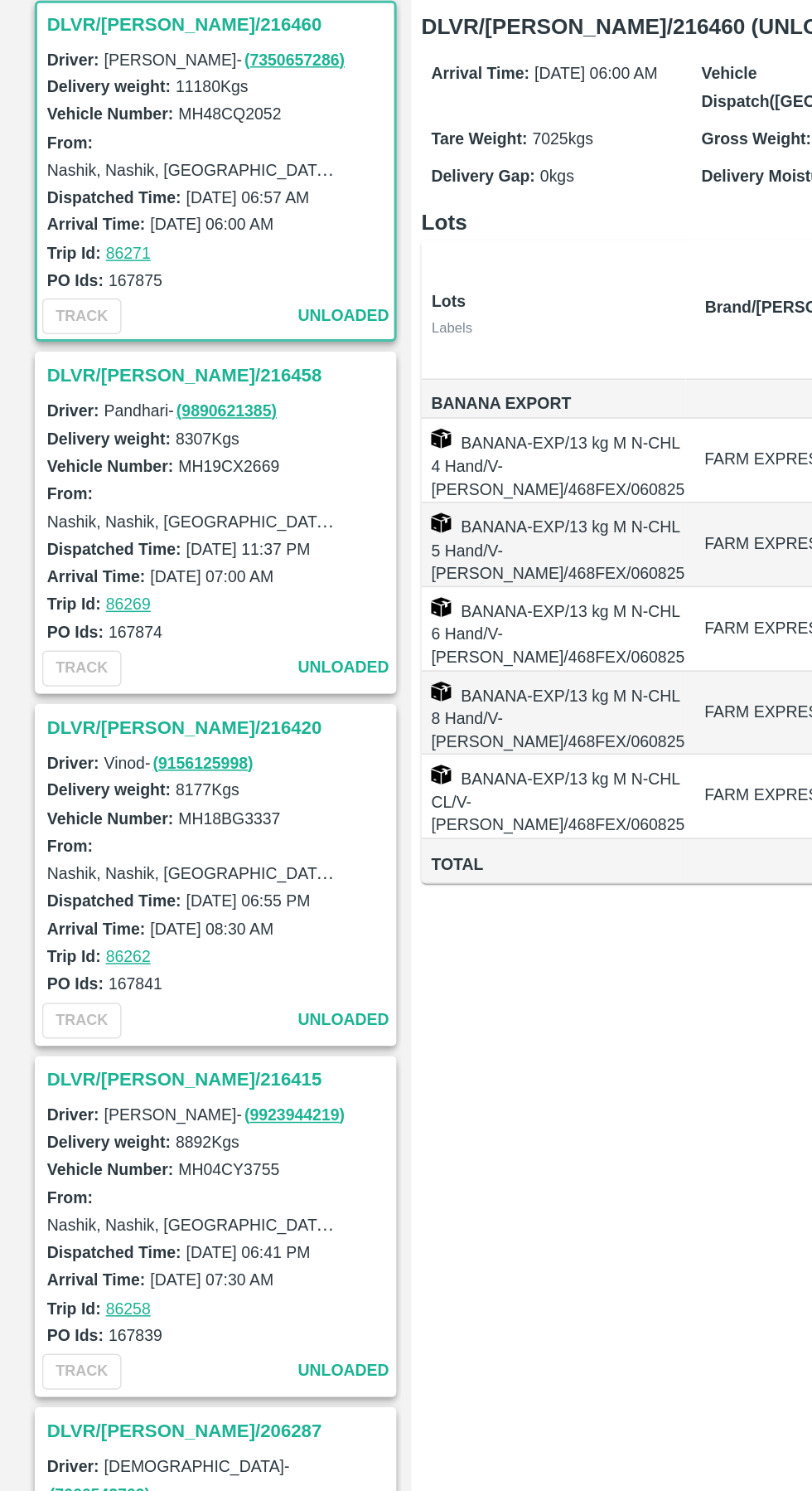
click at [110, 483] on h3 "DLVR/[PERSON_NAME]/216458" at bounding box center [146, 482] width 230 height 21
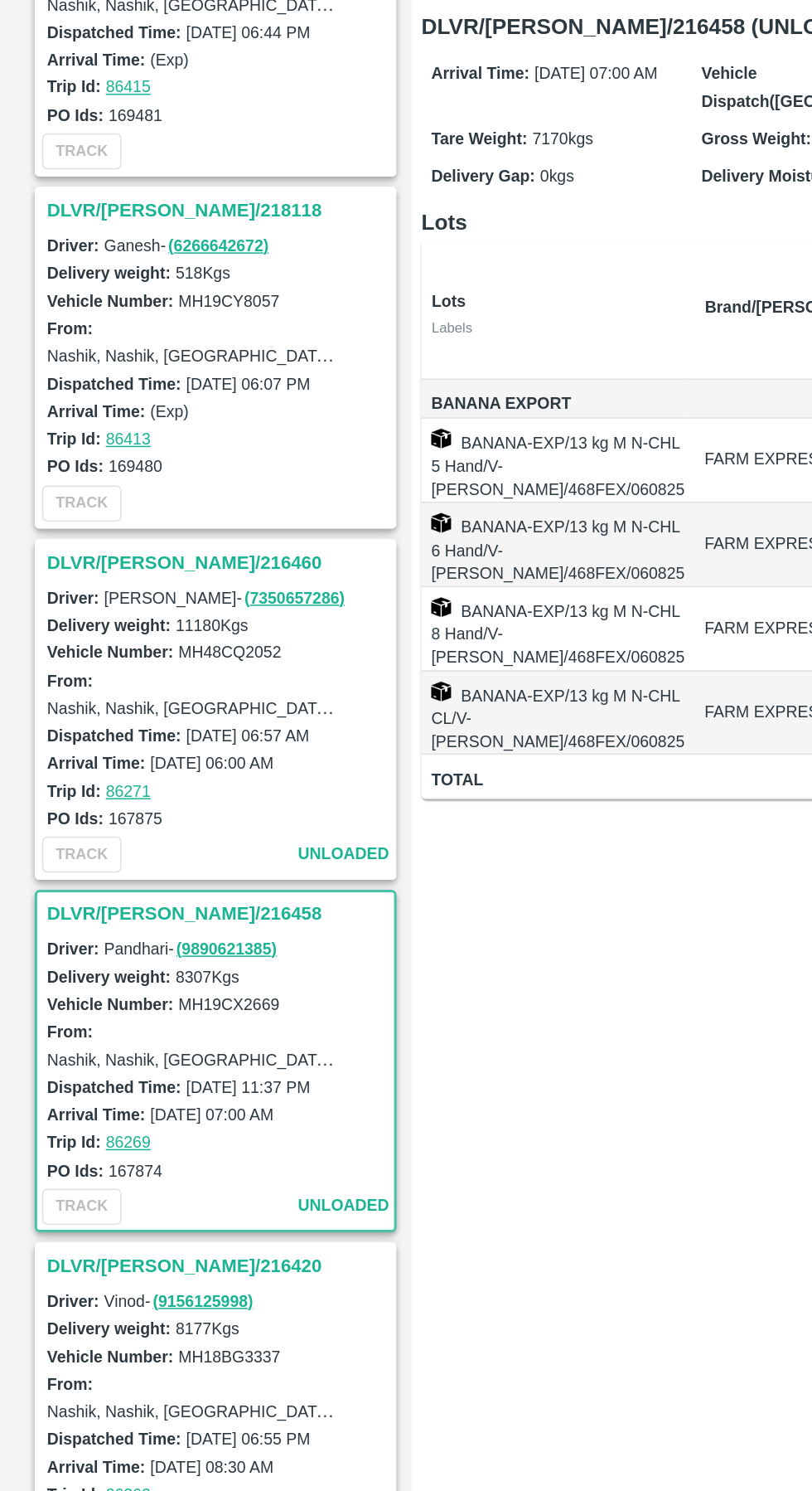
click at [103, 605] on h3 "DLVR/[PERSON_NAME]/216460" at bounding box center [146, 607] width 230 height 21
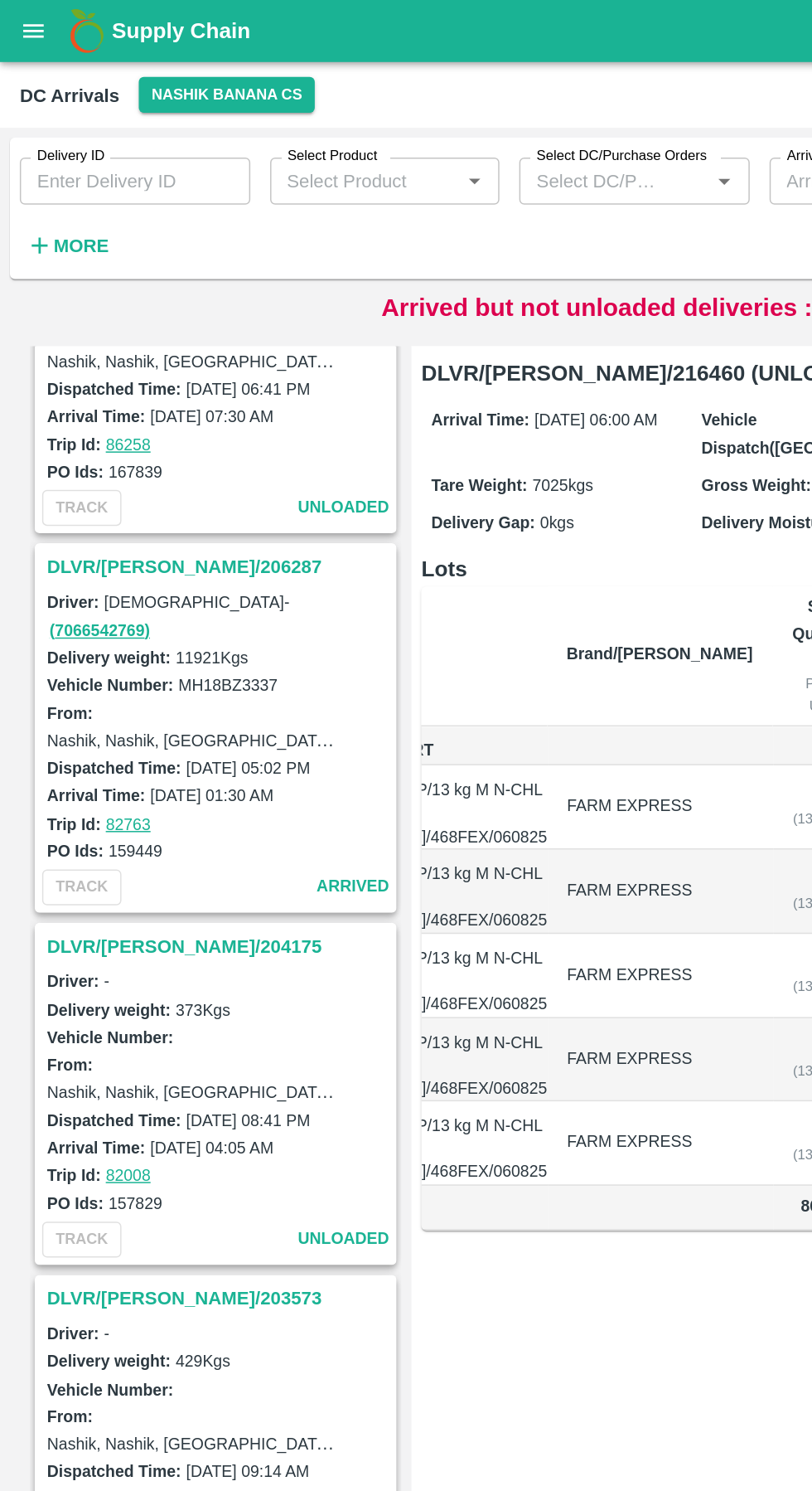
scroll to position [1983, 0]
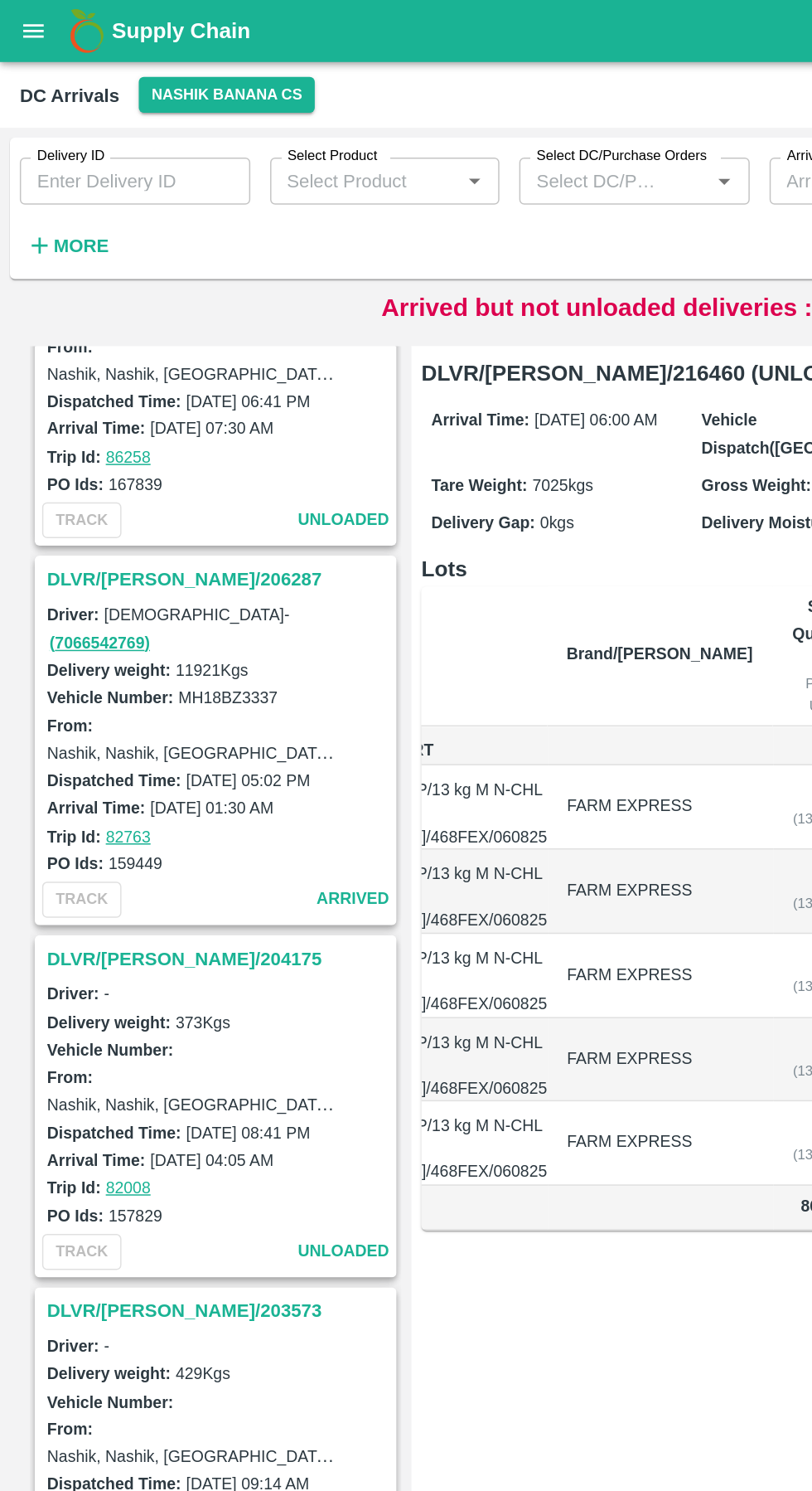
click at [100, 390] on h3 "DLVR/[PERSON_NAME]/206287" at bounding box center [146, 387] width 230 height 21
